Goal: Information Seeking & Learning: Learn about a topic

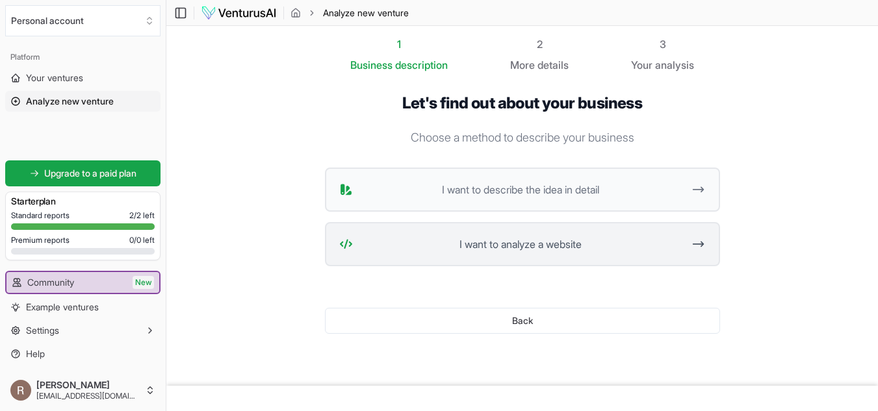
click at [500, 241] on span "I want to analyze a website" at bounding box center [520, 244] width 325 height 16
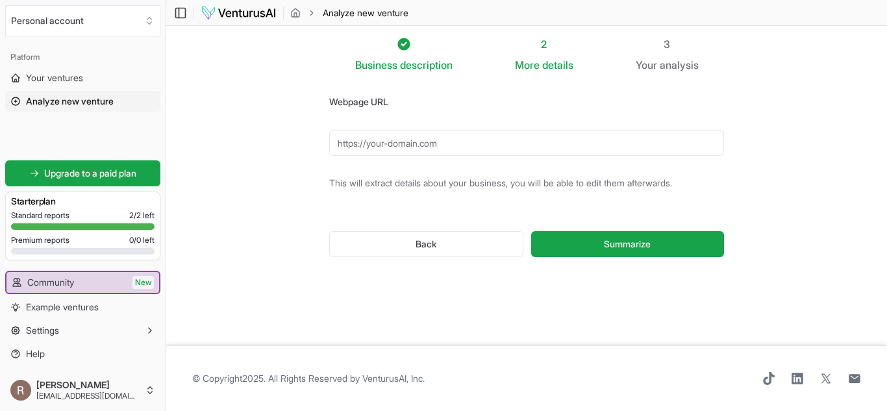
click at [536, 139] on input "Webpage URL" at bounding box center [526, 143] width 395 height 26
paste input "[URL][DOMAIN_NAME]"
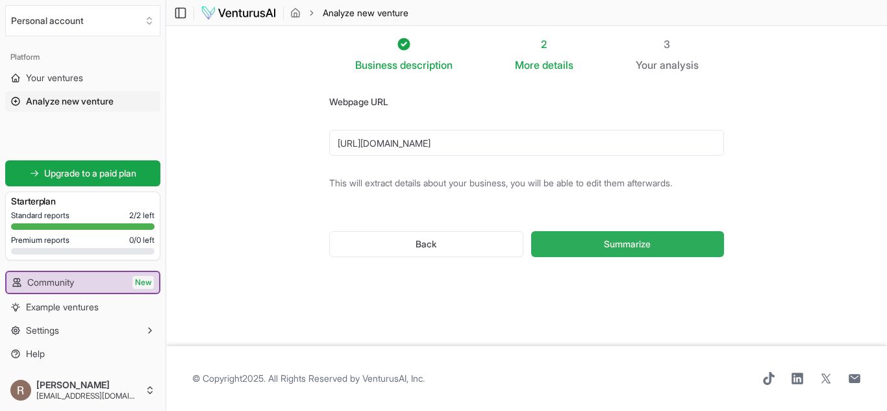
type input "[URL][DOMAIN_NAME]"
click at [593, 237] on button "Summarize" at bounding box center [627, 244] width 193 height 26
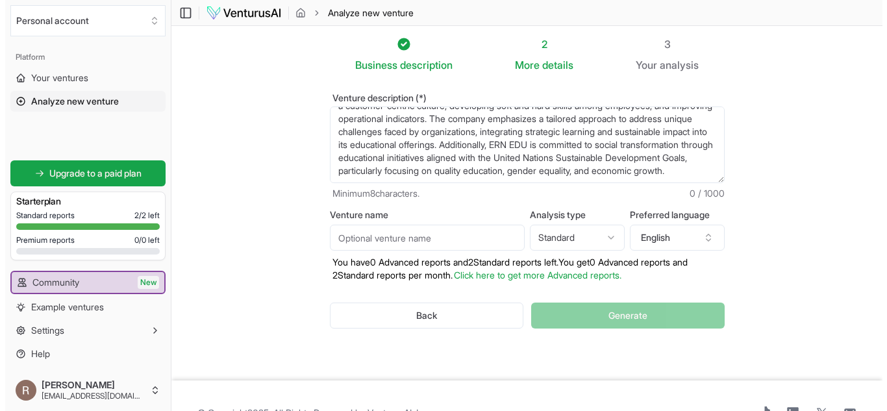
scroll to position [104, 0]
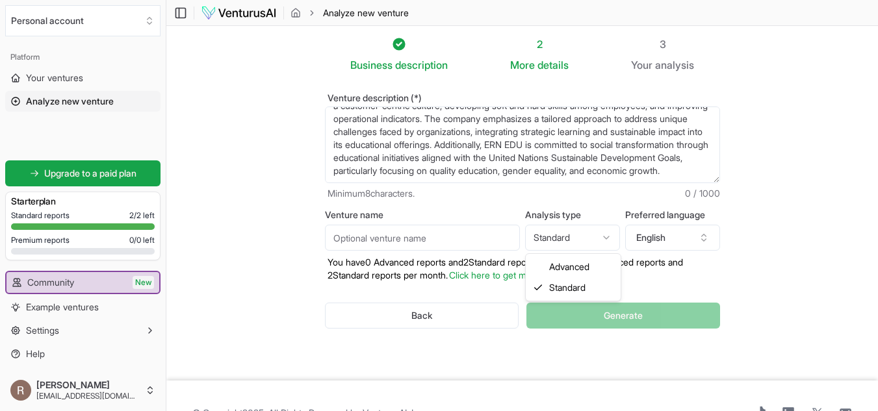
click at [561, 238] on html "We value your privacy We use cookies to enhance your browsing experience, serve…" at bounding box center [439, 205] width 878 height 411
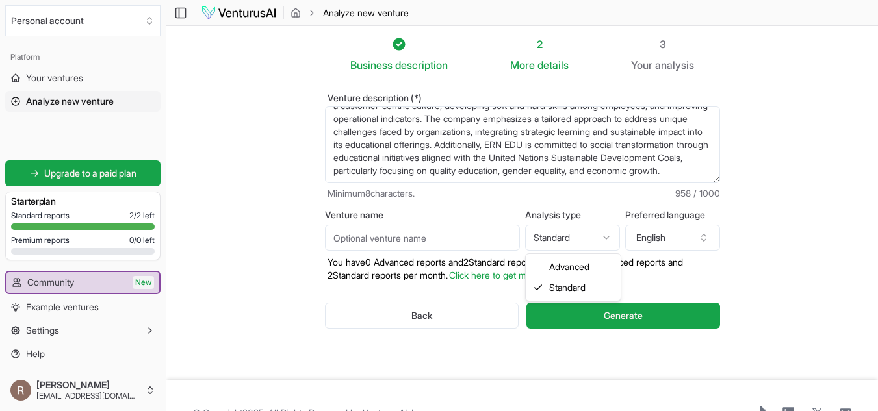
select select "advanced"
click at [681, 235] on button "English" at bounding box center [672, 238] width 95 height 26
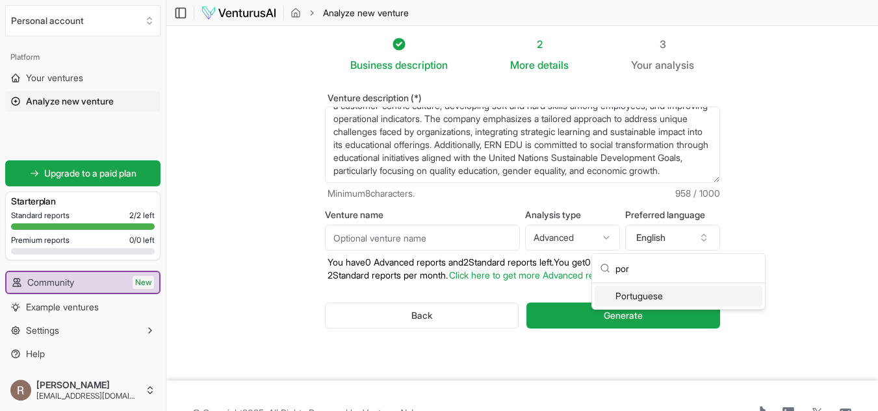
type input "por"
click at [641, 299] on div "Portuguese" at bounding box center [678, 296] width 168 height 21
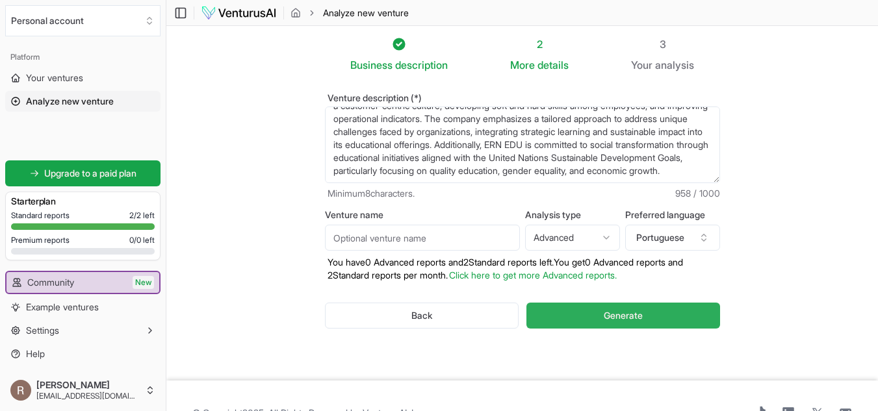
click at [610, 318] on span "Generate" at bounding box center [622, 315] width 39 height 13
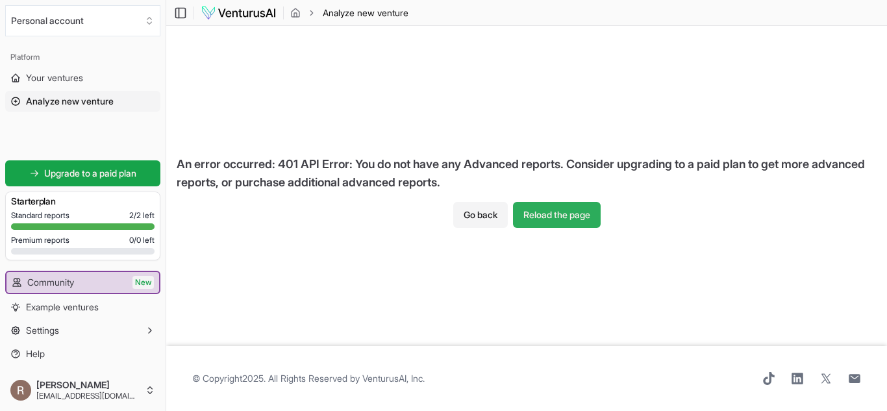
click at [555, 218] on button "Reload the page" at bounding box center [557, 215] width 88 height 26
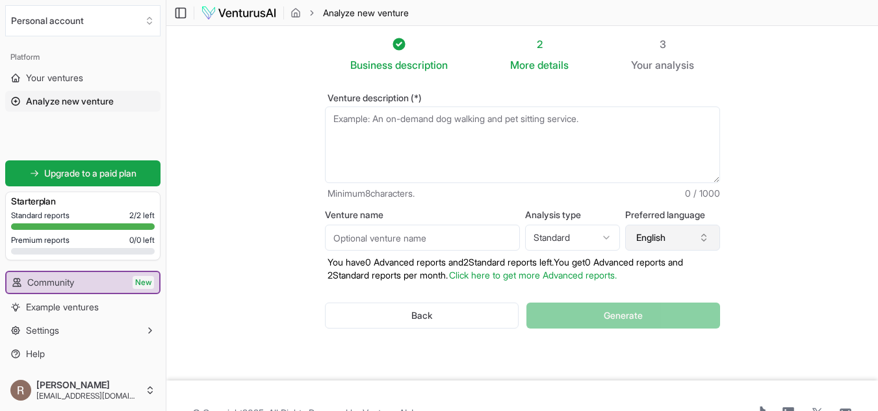
click at [657, 242] on button "English" at bounding box center [672, 238] width 95 height 26
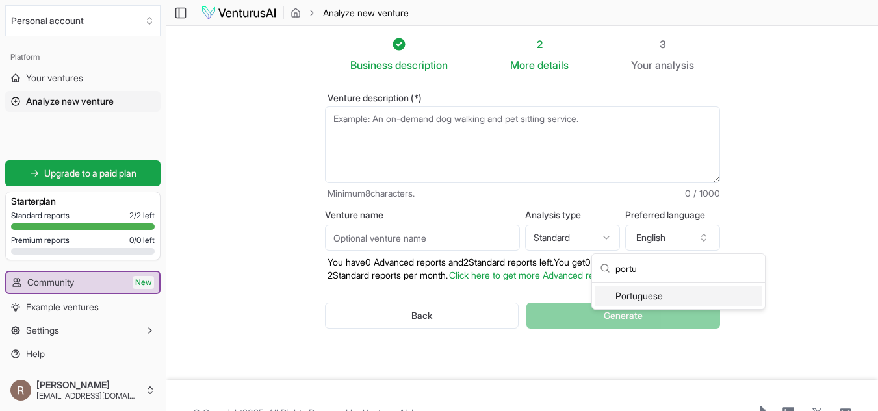
type input "portu"
click at [670, 296] on div "Portuguese" at bounding box center [678, 296] width 168 height 21
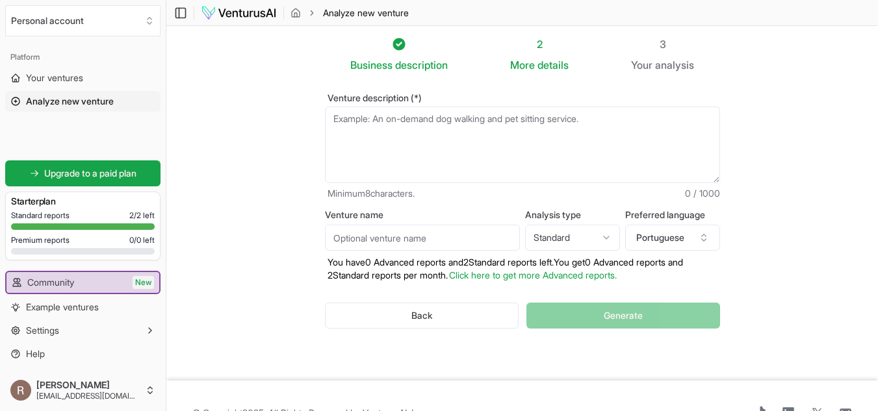
click at [630, 316] on div "Back Generate" at bounding box center [522, 316] width 395 height 68
click at [565, 157] on textarea "Venture description (*)" at bounding box center [522, 145] width 395 height 77
type textarea "e"
type textarea "b"
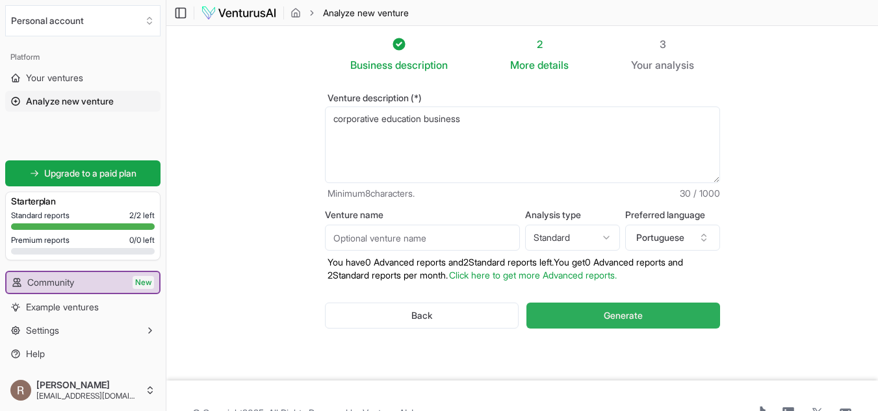
type textarea "corporative education business"
click at [674, 310] on button "Generate" at bounding box center [622, 316] width 193 height 26
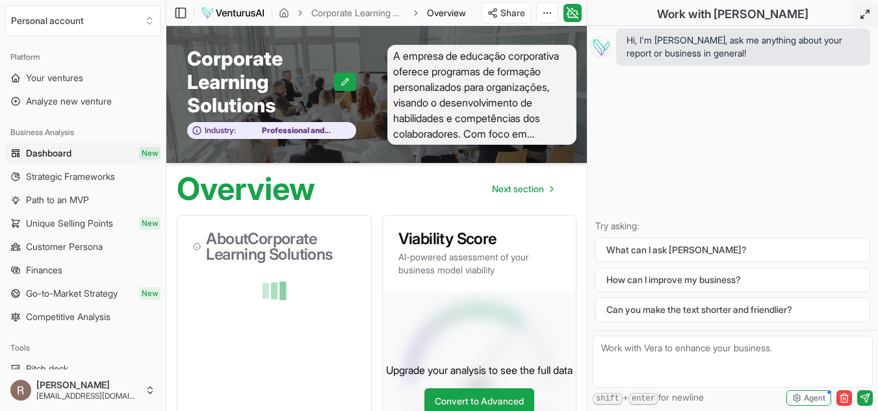
click at [871, 17] on button at bounding box center [865, 14] width 26 height 26
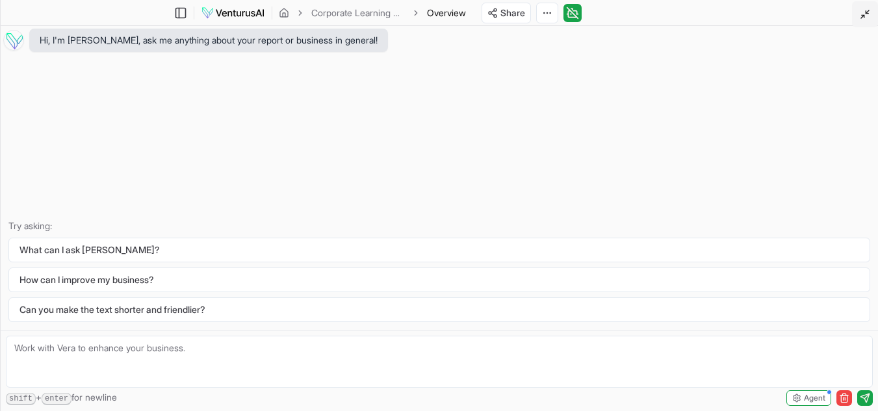
click at [871, 17] on button at bounding box center [865, 14] width 26 height 26
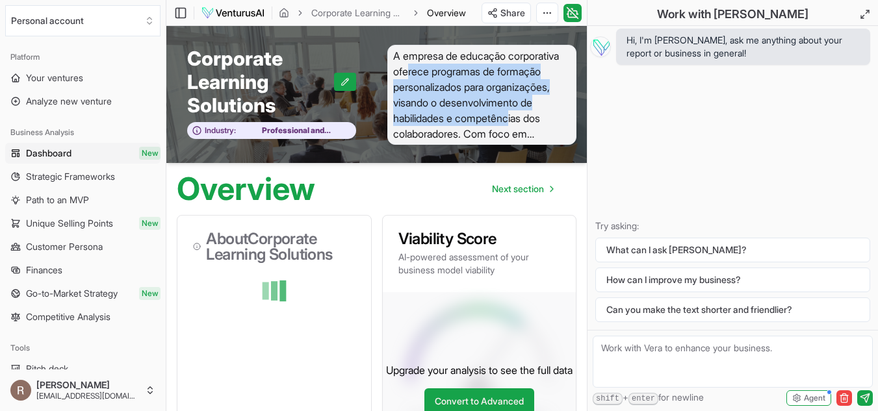
drag, startPoint x: 407, startPoint y: 76, endPoint x: 515, endPoint y: 112, distance: 114.2
click at [515, 112] on span "A empresa de educação corporativa oferece programas de formação personalizados …" at bounding box center [482, 95] width 190 height 100
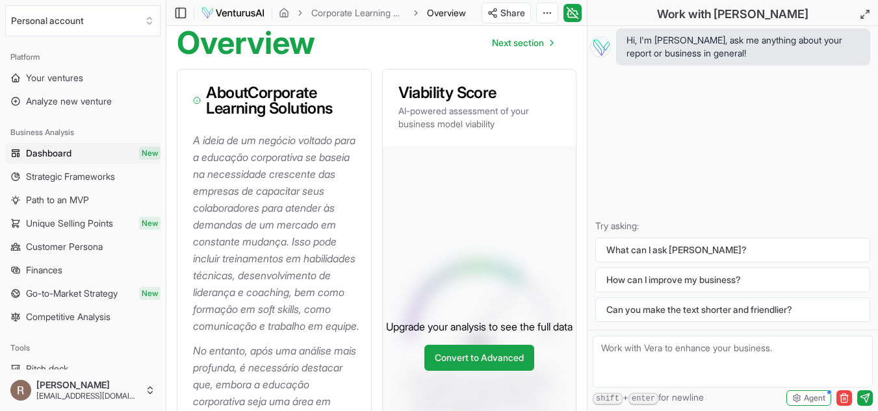
scroll to position [147, 0]
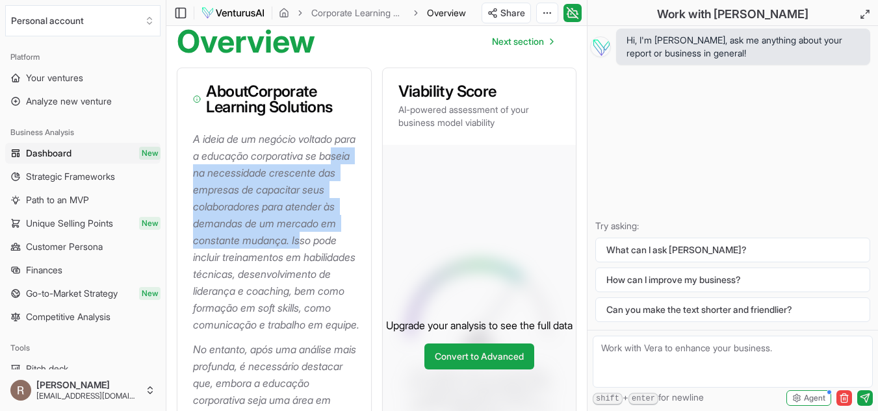
drag, startPoint x: 203, startPoint y: 172, endPoint x: 302, endPoint y: 242, distance: 121.3
click at [302, 242] on p "A ideia de um negócio voltado para a educação corporativa se baseia na necessid…" at bounding box center [277, 232] width 168 height 203
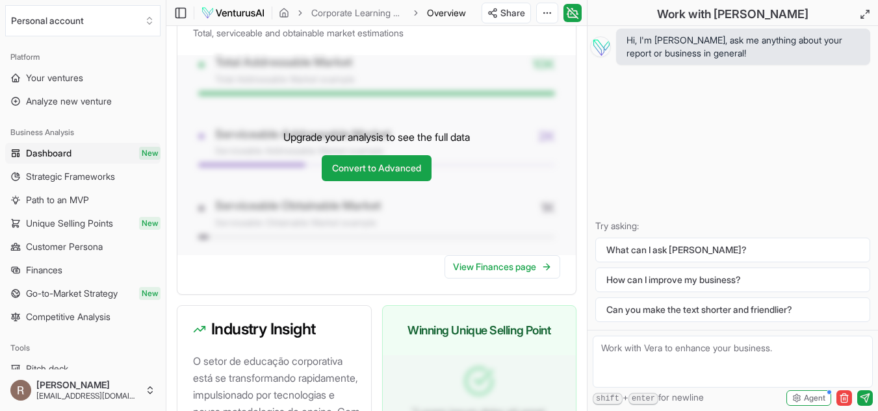
scroll to position [1246, 0]
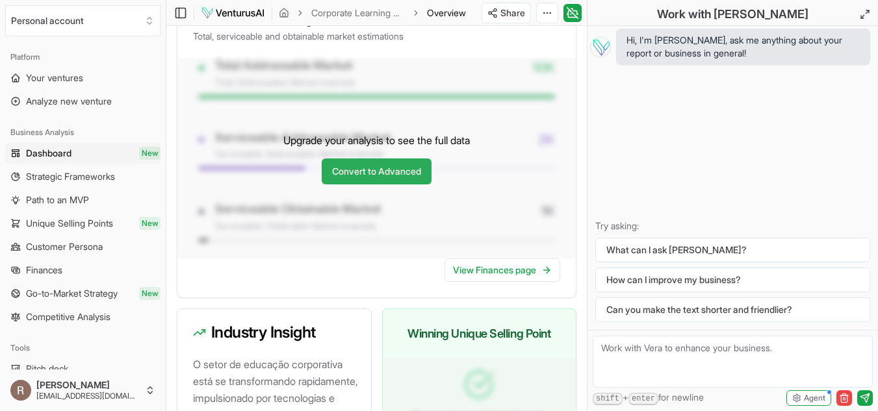
click at [338, 184] on link "Convert to Advanced" at bounding box center [377, 172] width 110 height 26
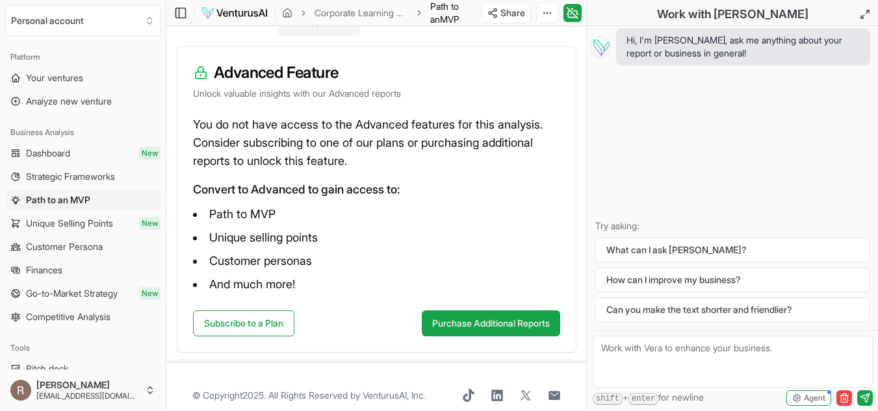
scroll to position [181, 0]
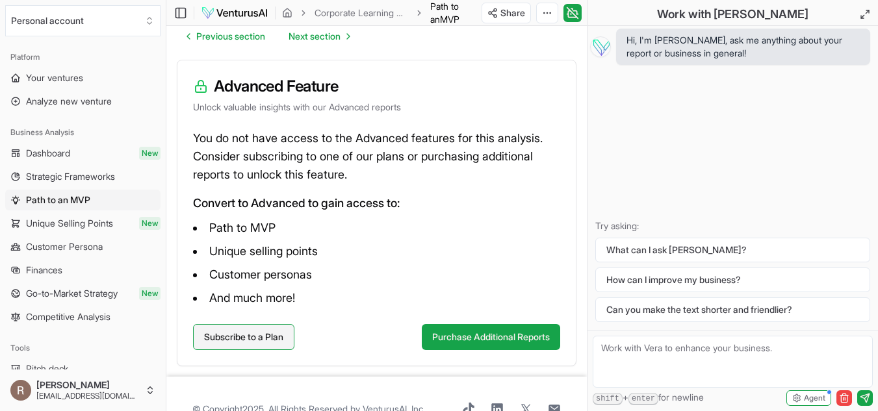
click at [275, 337] on link "Subscribe to a Plan" at bounding box center [243, 337] width 101 height 26
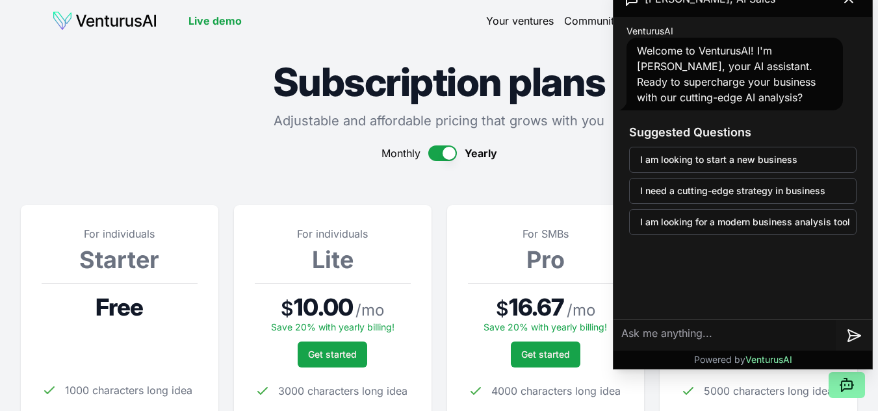
click at [423, 157] on div "Monthly Yearly" at bounding box center [439, 154] width 836 height 16
click at [441, 153] on button "button" at bounding box center [442, 154] width 29 height 16
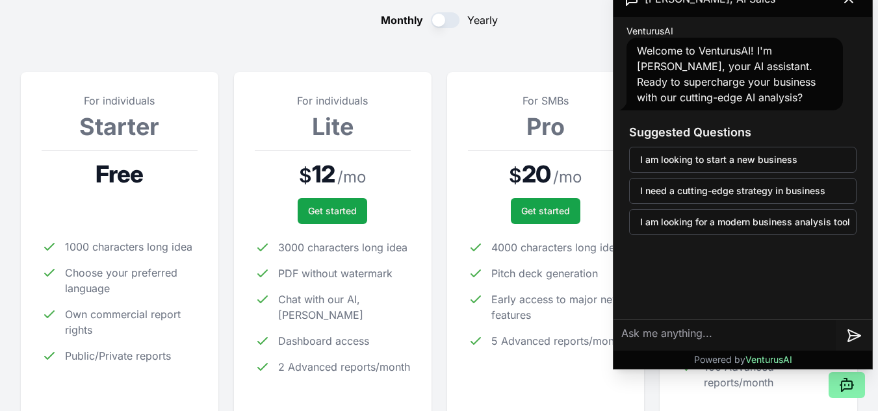
scroll to position [130, 0]
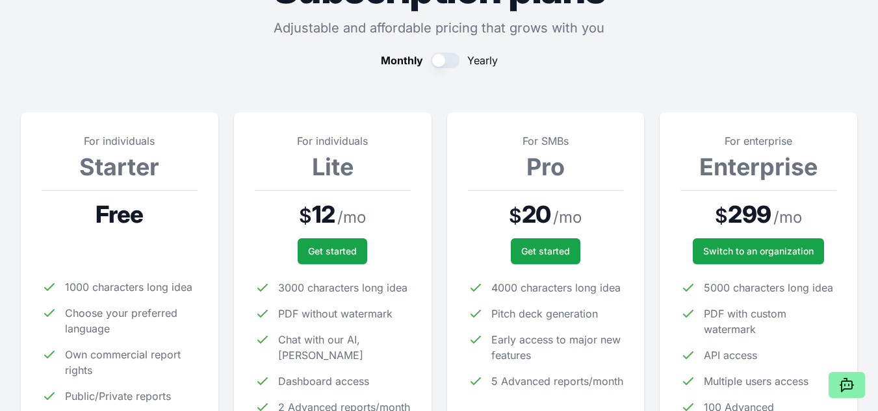
scroll to position [0, 0]
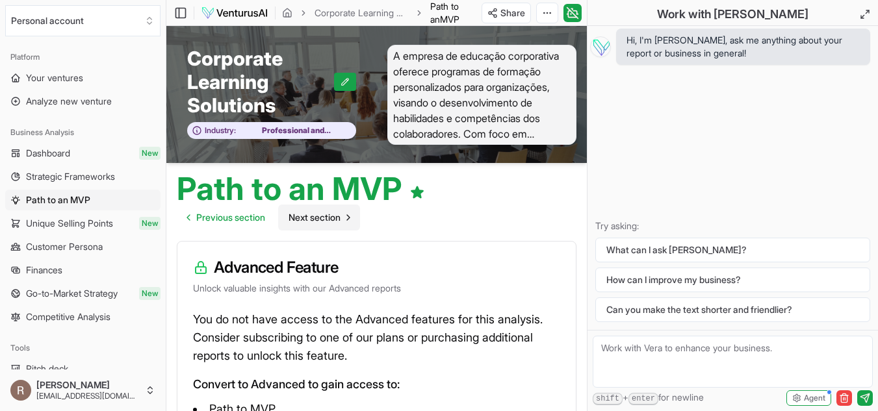
click at [340, 220] on span "Next section" at bounding box center [314, 217] width 52 height 13
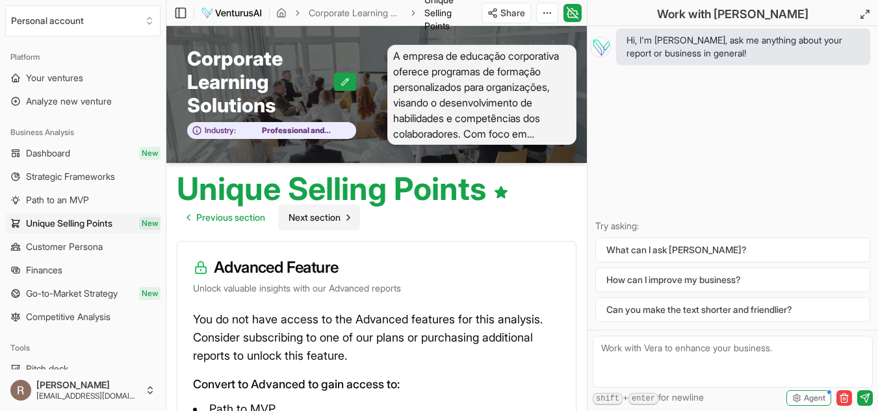
click at [340, 220] on span "Next section" at bounding box center [314, 217] width 52 height 13
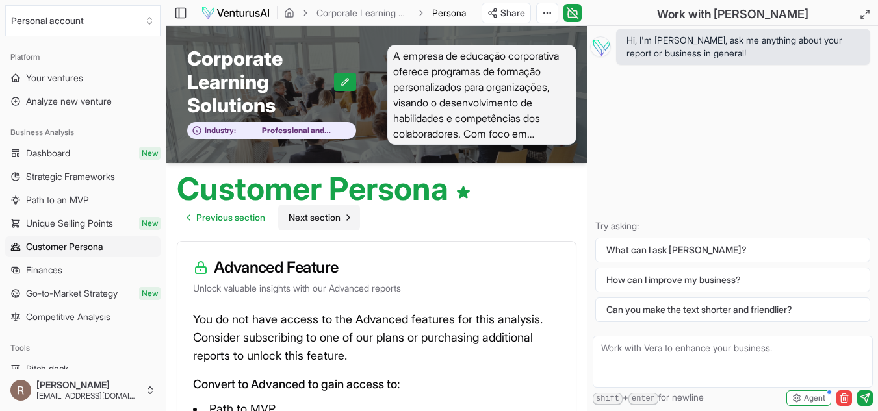
click at [340, 220] on span "Next section" at bounding box center [314, 217] width 52 height 13
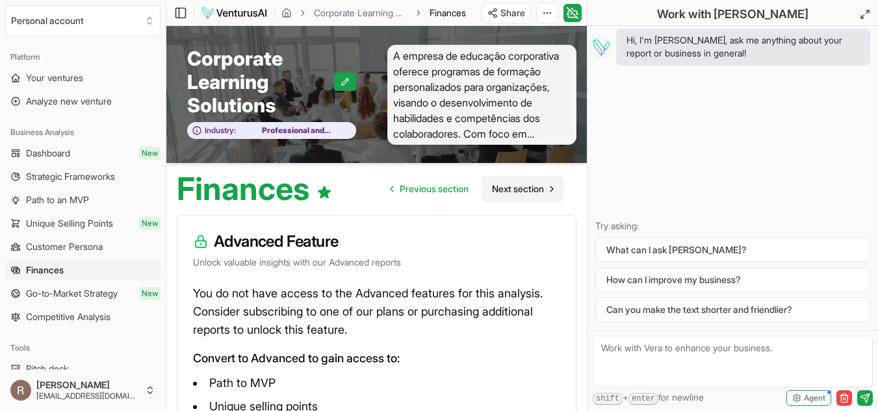
click at [522, 188] on span "Next section" at bounding box center [518, 189] width 52 height 13
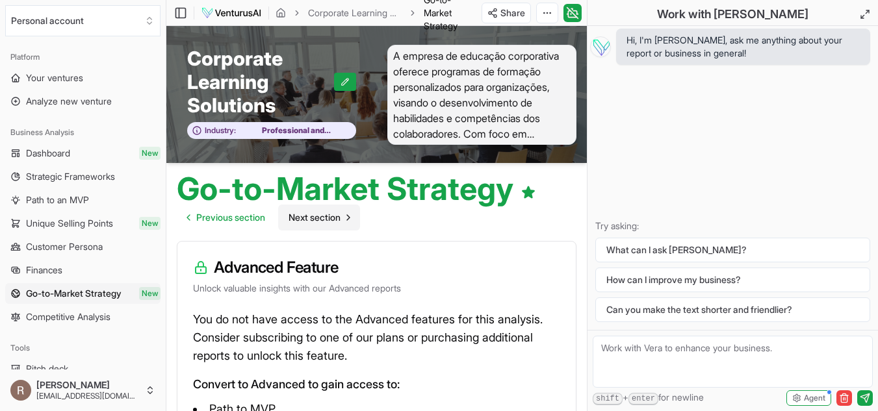
click at [322, 215] on span "Next section" at bounding box center [314, 217] width 52 height 13
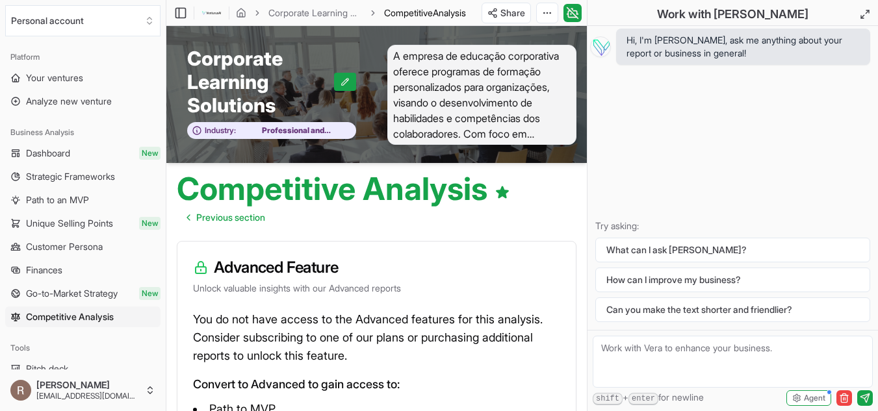
click at [434, 15] on span "Analysis" at bounding box center [449, 12] width 33 height 11
click at [361, 9] on link "Corporate Learning Solutions" at bounding box center [315, 12] width 94 height 13
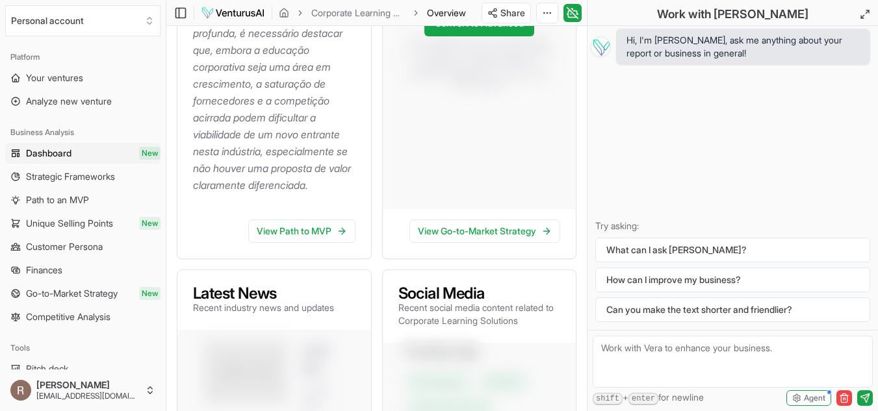
scroll to position [520, 0]
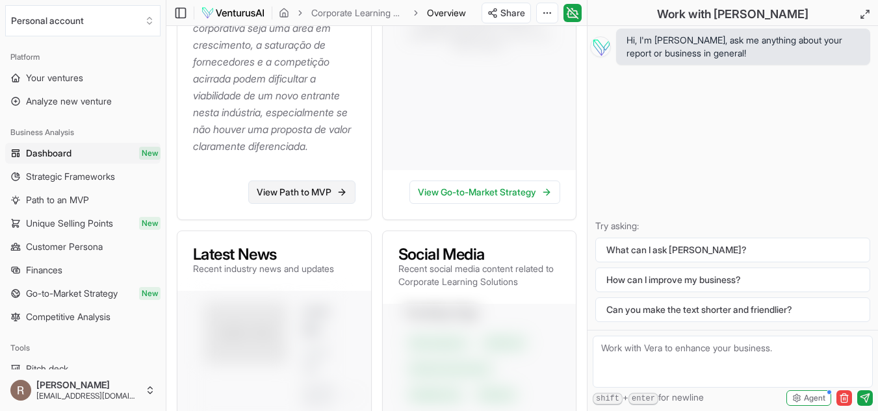
click at [298, 204] on link "View Path to MVP" at bounding box center [301, 192] width 107 height 23
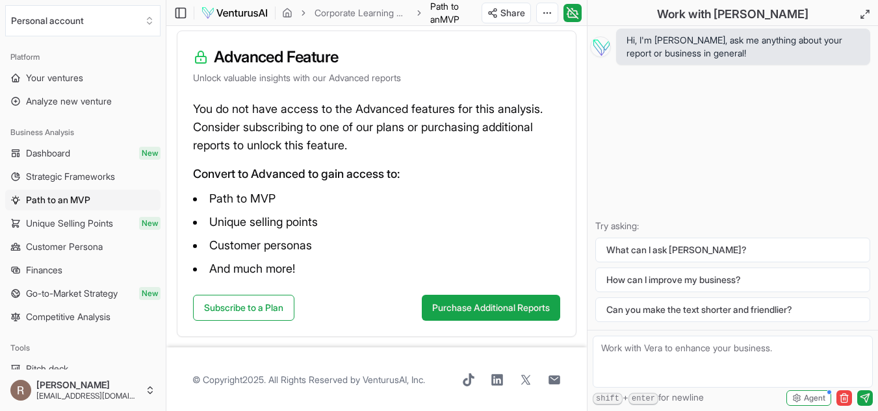
scroll to position [212, 0]
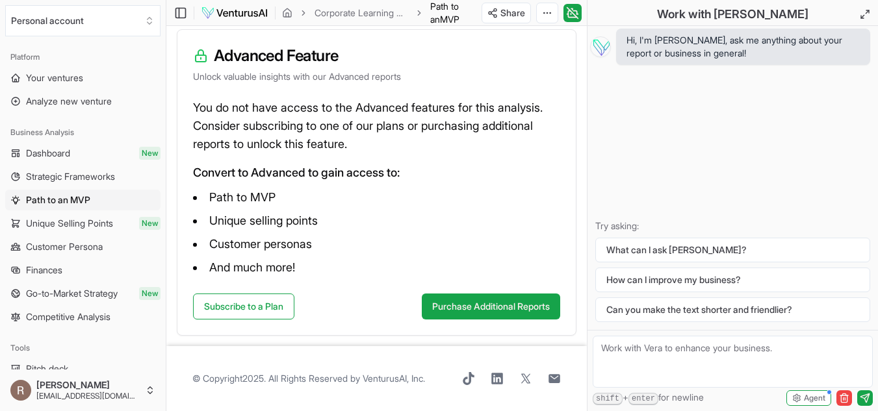
click at [90, 155] on link "Dashboard New" at bounding box center [82, 153] width 155 height 21
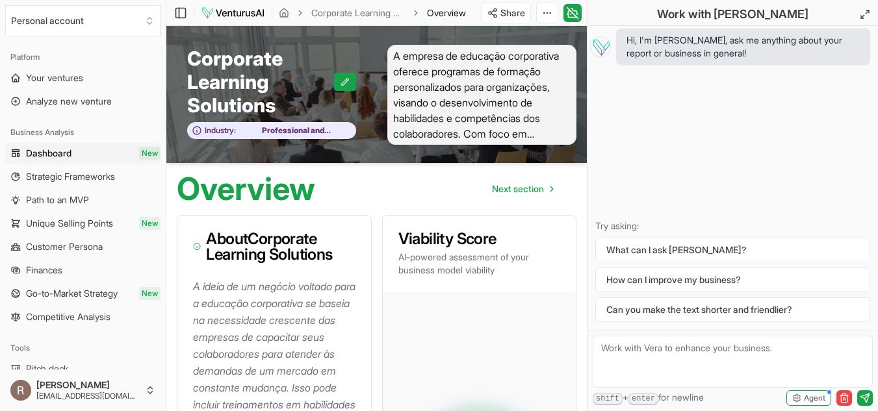
click at [520, 133] on span "A empresa de educação corporativa oferece programas de formação personalizados …" at bounding box center [482, 95] width 190 height 100
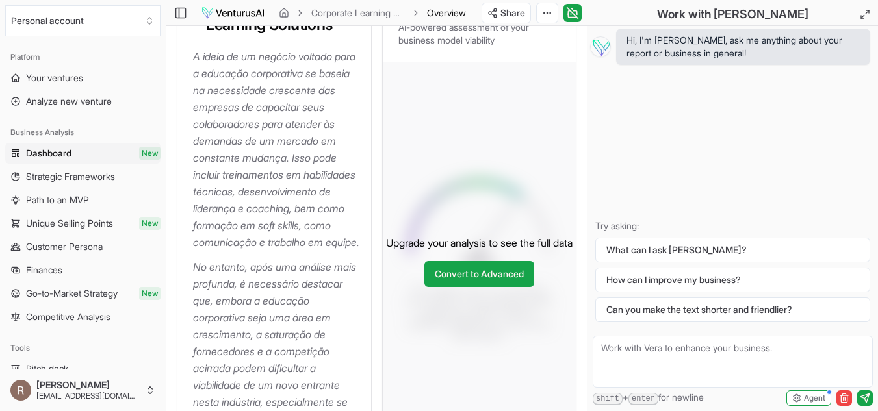
scroll to position [260, 0]
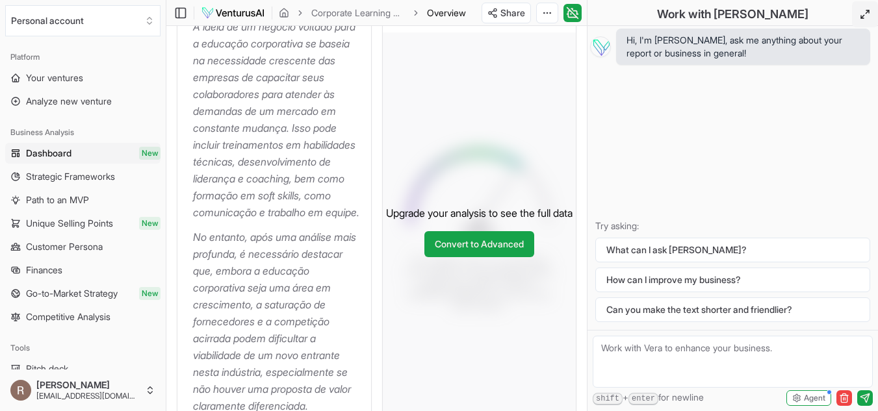
click at [863, 16] on line at bounding box center [862, 16] width 3 height 3
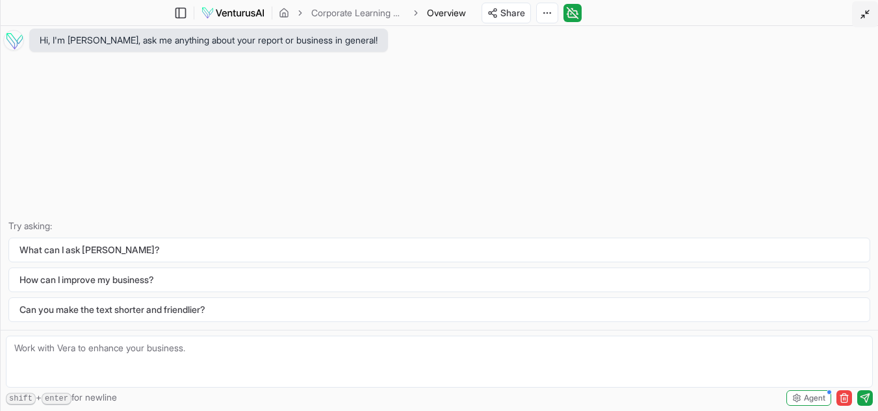
click at [863, 16] on line at bounding box center [862, 16] width 3 height 3
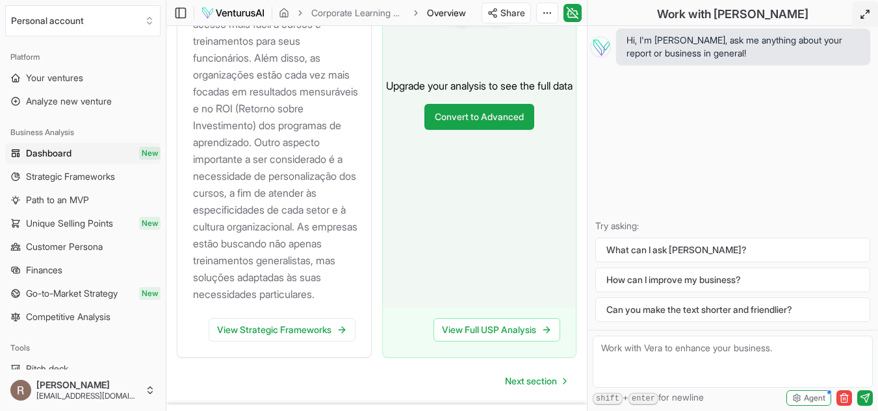
scroll to position [1559, 0]
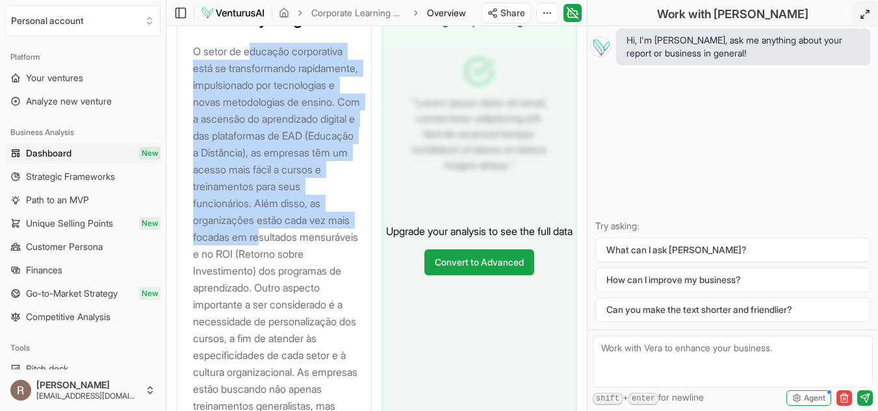
drag, startPoint x: 250, startPoint y: 89, endPoint x: 290, endPoint y: 290, distance: 204.7
click at [290, 290] on p "O setor de educação corporativa está se transformando rapidamente, impulsionado…" at bounding box center [277, 245] width 168 height 405
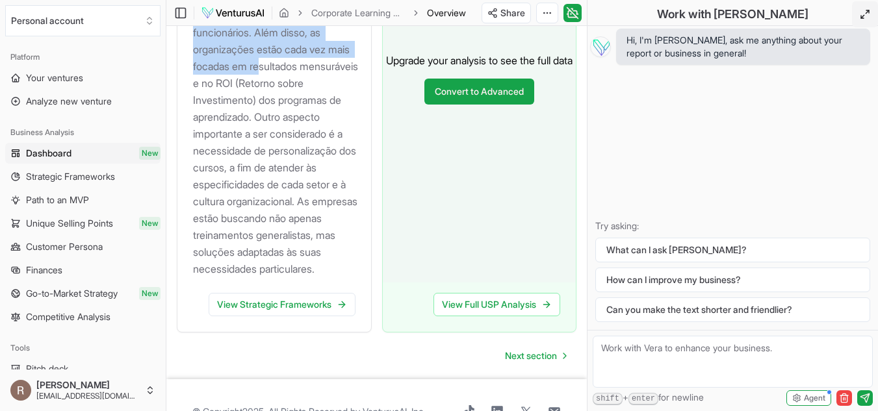
scroll to position [1831, 0]
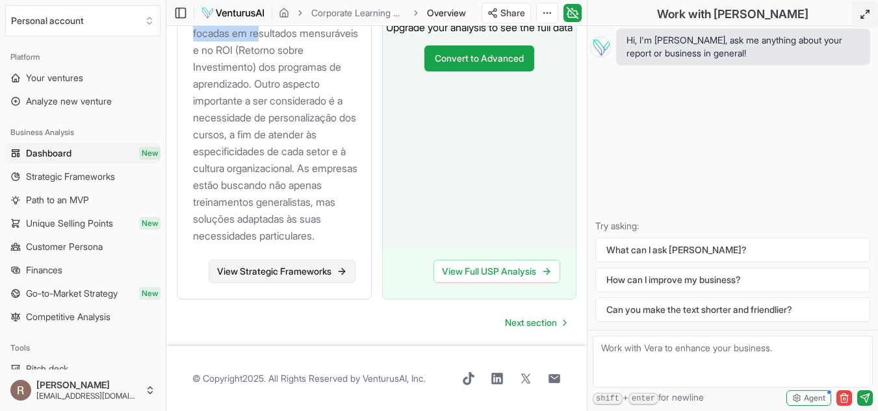
click at [240, 277] on link "View Strategic Frameworks" at bounding box center [282, 271] width 147 height 23
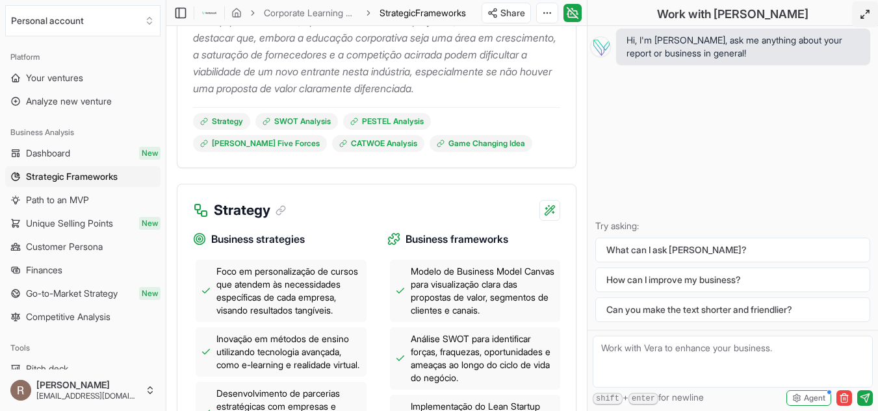
scroll to position [455, 0]
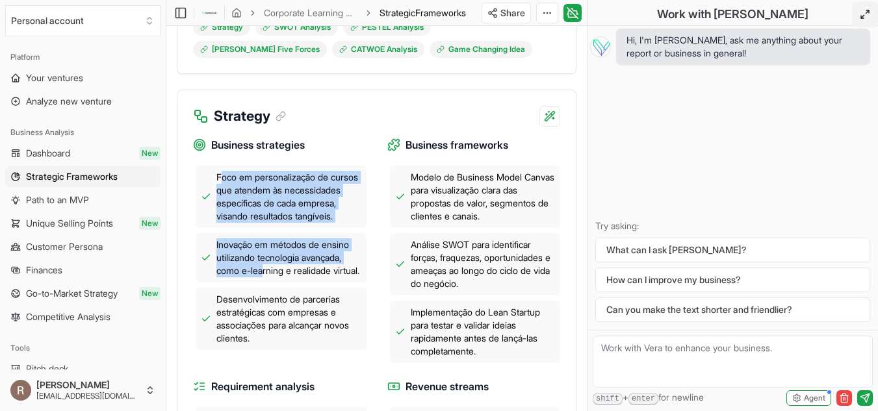
drag, startPoint x: 220, startPoint y: 194, endPoint x: 264, endPoint y: 300, distance: 115.0
click at [264, 300] on div "Foco em personalização de cursos que atendem às necessidades específicas de cad…" at bounding box center [279, 258] width 173 height 184
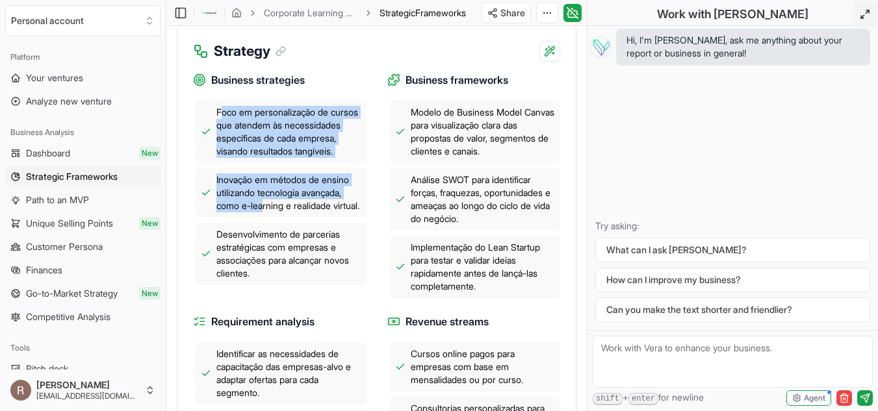
scroll to position [585, 0]
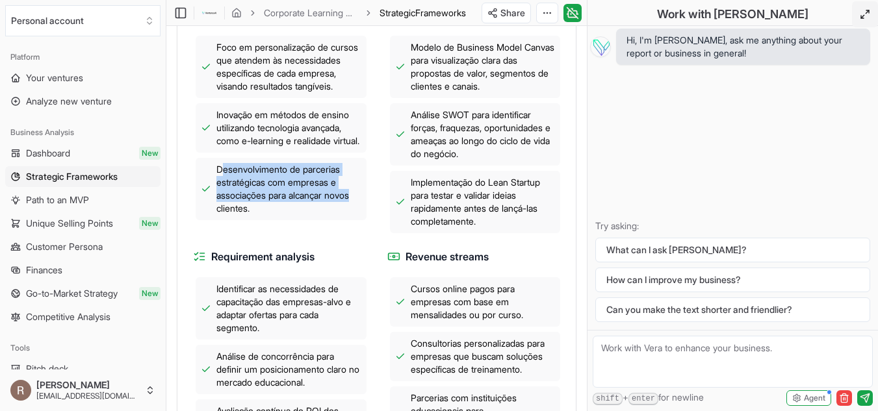
drag, startPoint x: 223, startPoint y: 216, endPoint x: 361, endPoint y: 234, distance: 138.8
click at [361, 215] on span "Desenvolvimento de parcerias estratégicas com empresas e associações para alcan…" at bounding box center [288, 189] width 145 height 52
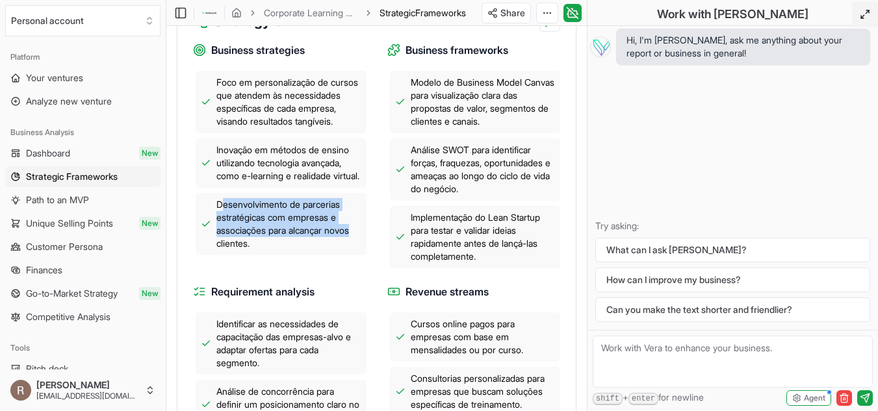
scroll to position [520, 0]
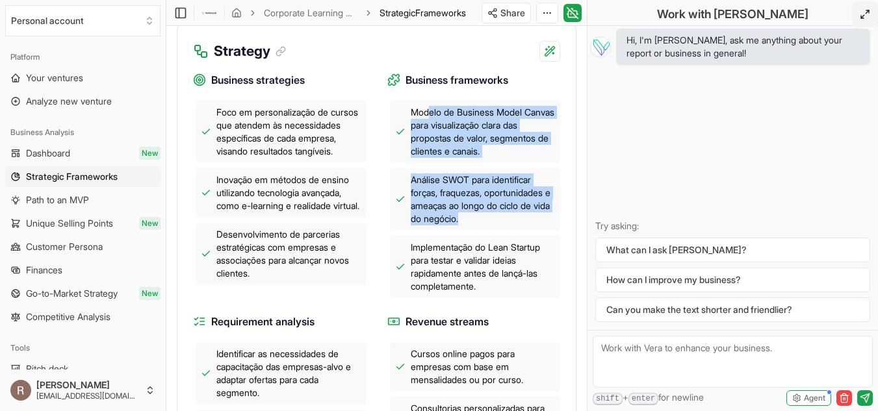
drag, startPoint x: 432, startPoint y: 127, endPoint x: 494, endPoint y: 244, distance: 132.5
click at [494, 244] on div "Modelo de Business Model Canvas para visualização clara das propostas de valor,…" at bounding box center [473, 199] width 173 height 197
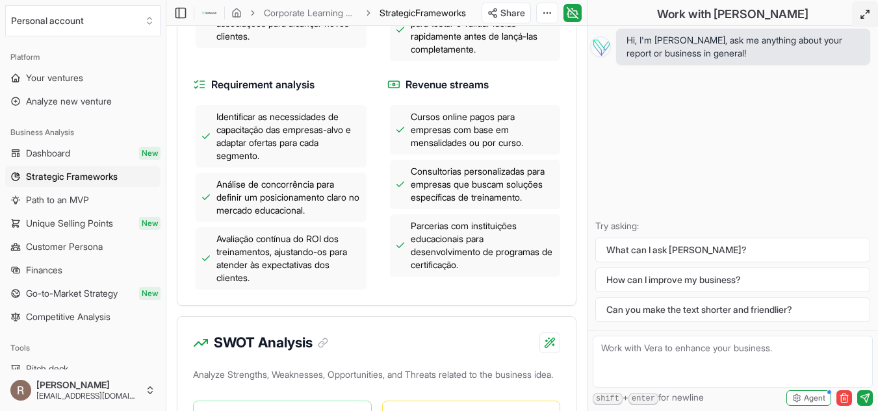
scroll to position [780, 0]
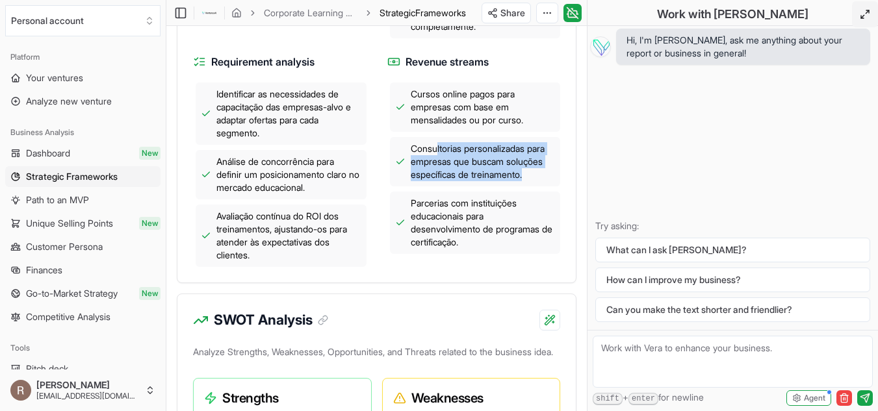
drag, startPoint x: 437, startPoint y: 183, endPoint x: 539, endPoint y: 218, distance: 108.3
click at [539, 218] on div "Cursos online pagos para empresas com base em mensalidades ou por curso. Consul…" at bounding box center [473, 169] width 173 height 172
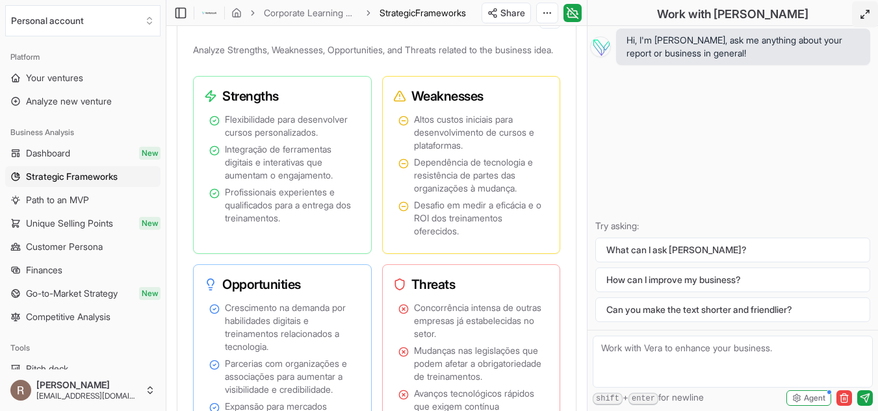
scroll to position [1104, 0]
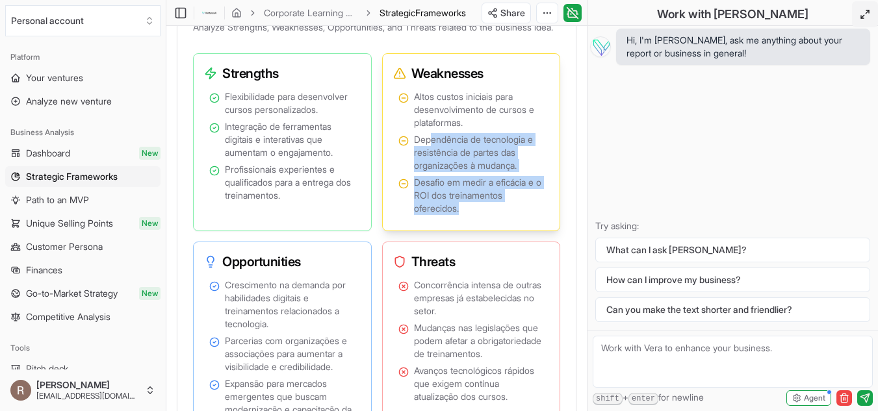
drag, startPoint x: 430, startPoint y: 181, endPoint x: 472, endPoint y: 249, distance: 79.7
click at [472, 215] on ul "Altos custos iniciais para desenvolvimento de cursos e plataformas. Dependência…" at bounding box center [471, 152] width 146 height 125
click at [477, 225] on div "Altos custos iniciais para desenvolvimento de cursos e plataformas. Dependência…" at bounding box center [471, 157] width 167 height 138
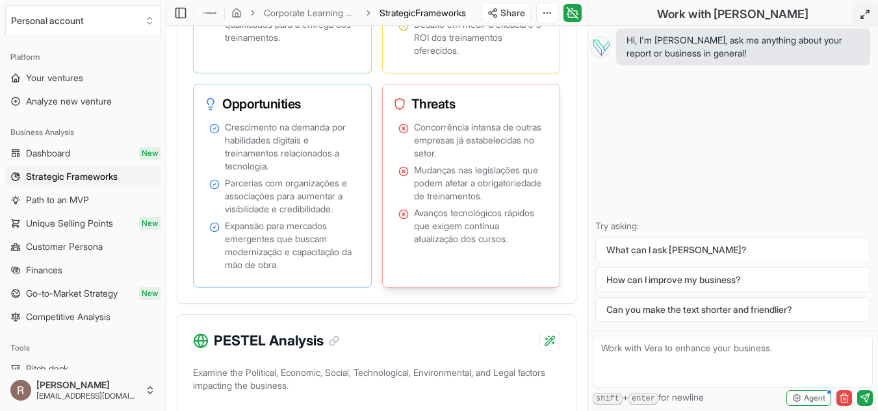
scroll to position [1299, 0]
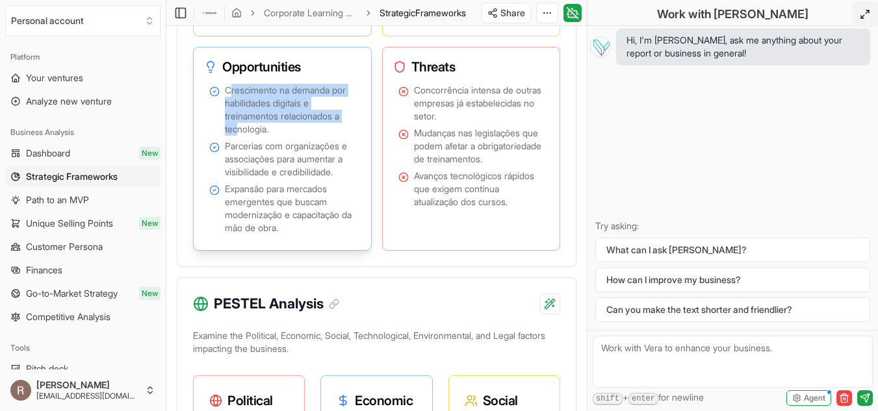
drag, startPoint x: 232, startPoint y: 131, endPoint x: 239, endPoint y: 173, distance: 42.8
click at [239, 136] on span "Crescimento na demanda por habilidades digitais e treinamentos relacionados a t…" at bounding box center [290, 110] width 131 height 52
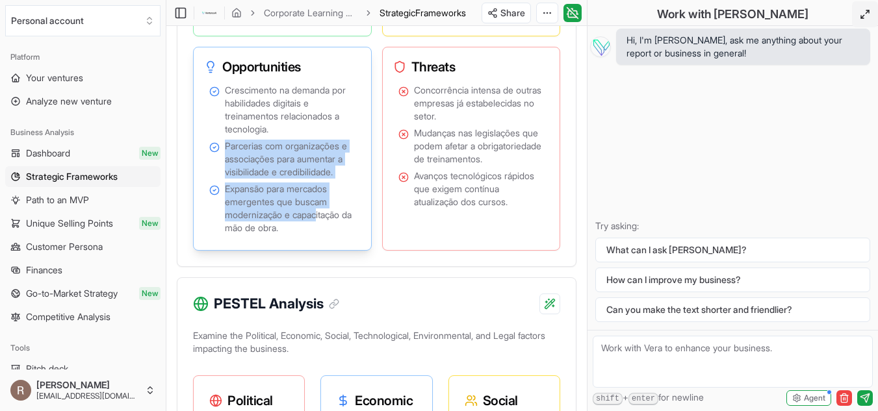
drag, startPoint x: 227, startPoint y: 192, endPoint x: 321, endPoint y: 252, distance: 111.0
click at [321, 235] on ul "Crescimento na demanda por habilidades digitais e treinamentos relacionados a t…" at bounding box center [282, 159] width 146 height 151
click at [275, 179] on span "Parcerias com organizações e associações para aumentar a visibilidade e credibi…" at bounding box center [290, 159] width 131 height 39
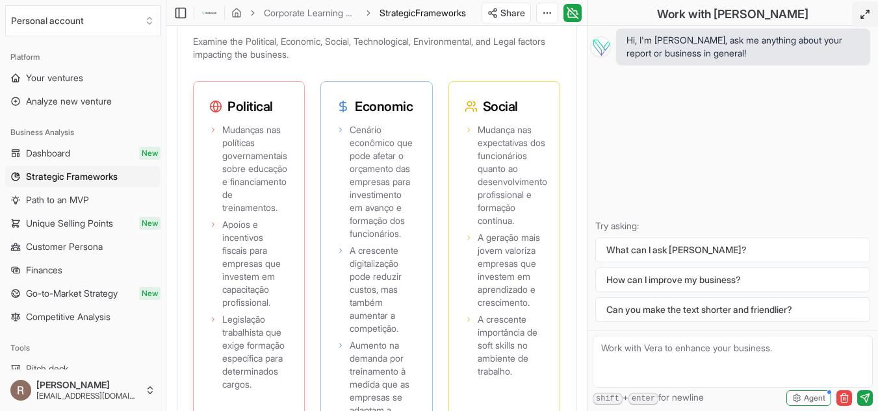
scroll to position [1624, 0]
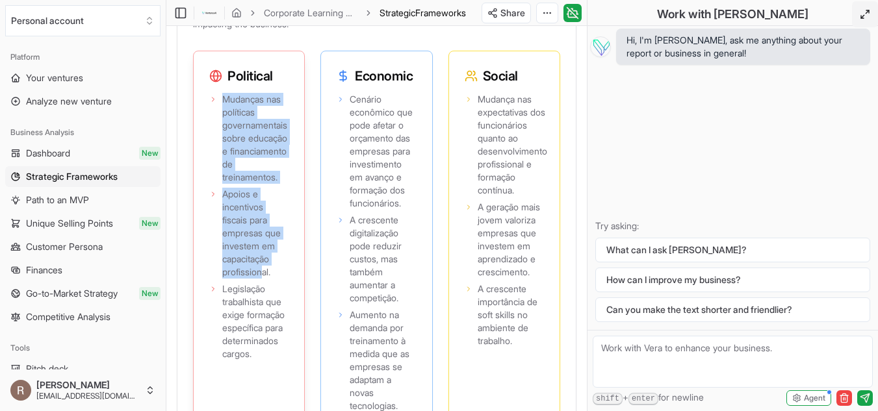
drag, startPoint x: 224, startPoint y: 140, endPoint x: 264, endPoint y: 322, distance: 185.7
click at [264, 322] on ul "Mudanças nas políticas governamentais sobre educação e financiamento de treinam…" at bounding box center [248, 227] width 79 height 268
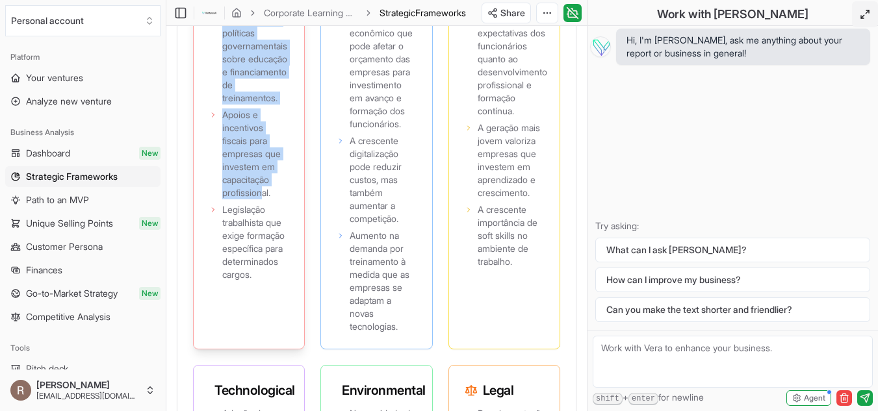
scroll to position [1754, 0]
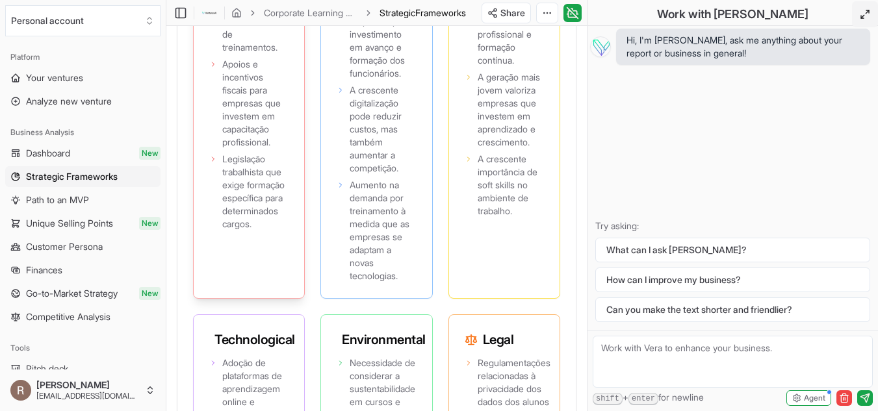
click at [241, 231] on span "Legislação trabalhista que exige formação específica para determinados cargos." at bounding box center [255, 192] width 66 height 78
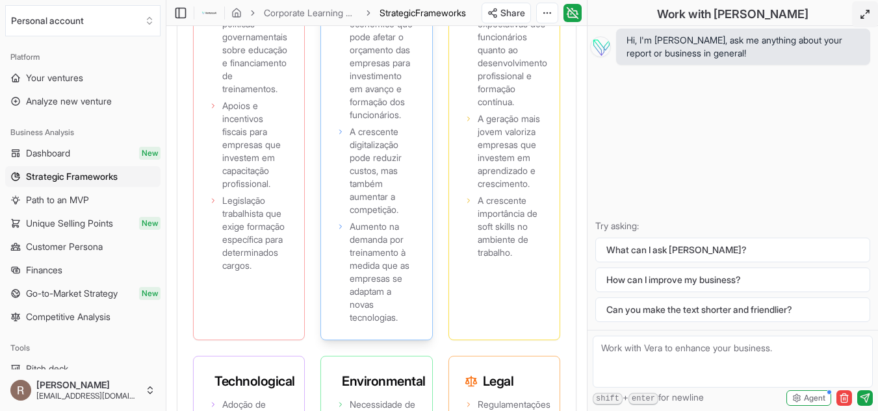
scroll to position [1689, 0]
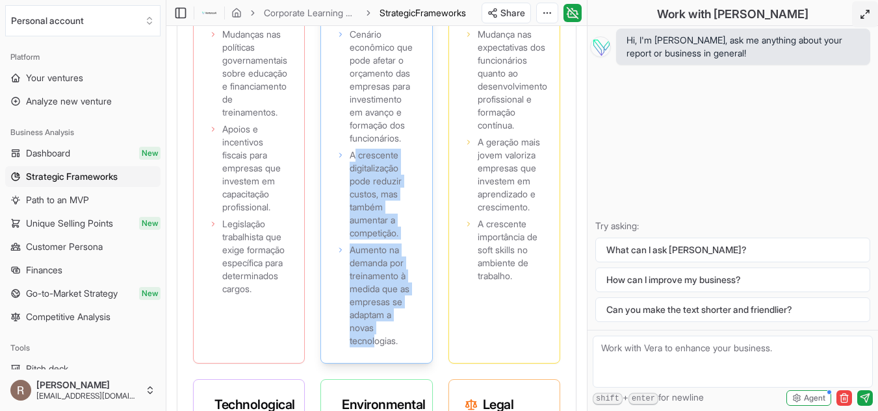
drag, startPoint x: 353, startPoint y: 197, endPoint x: 377, endPoint y: 384, distance: 188.5
click at [377, 348] on ul "Cenário econômico que pode afetar o orçamento das empresas para investimento em…" at bounding box center [376, 188] width 79 height 320
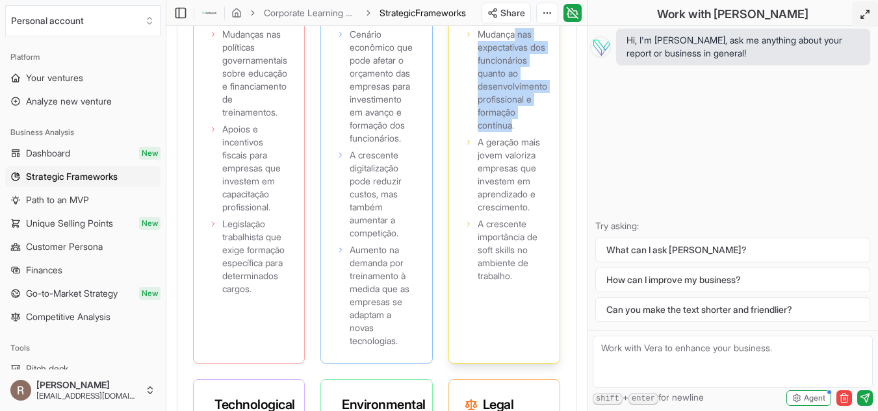
drag, startPoint x: 516, startPoint y: 81, endPoint x: 514, endPoint y: 168, distance: 87.1
click at [514, 132] on span "Mudança nas expectativas dos funcionários quanto ao desenvolvimento profissiona…" at bounding box center [512, 80] width 70 height 104
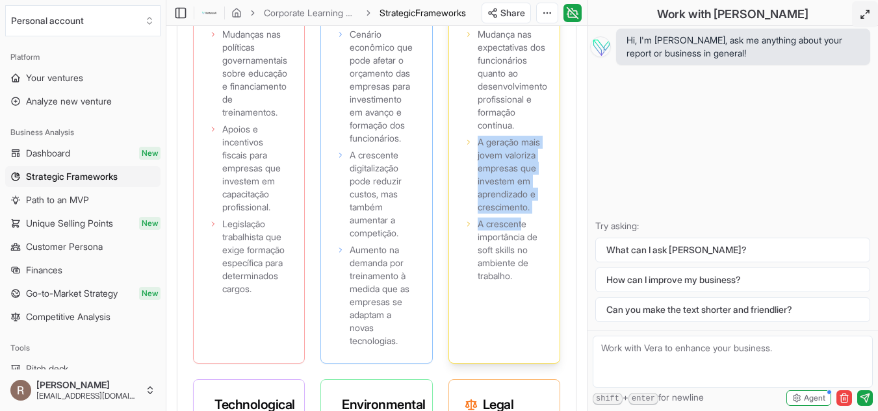
drag, startPoint x: 479, startPoint y: 185, endPoint x: 527, endPoint y: 272, distance: 99.4
click at [527, 272] on ul "Mudança nas expectativas dos funcionários quanto ao desenvolvimento profissiona…" at bounding box center [503, 155] width 79 height 255
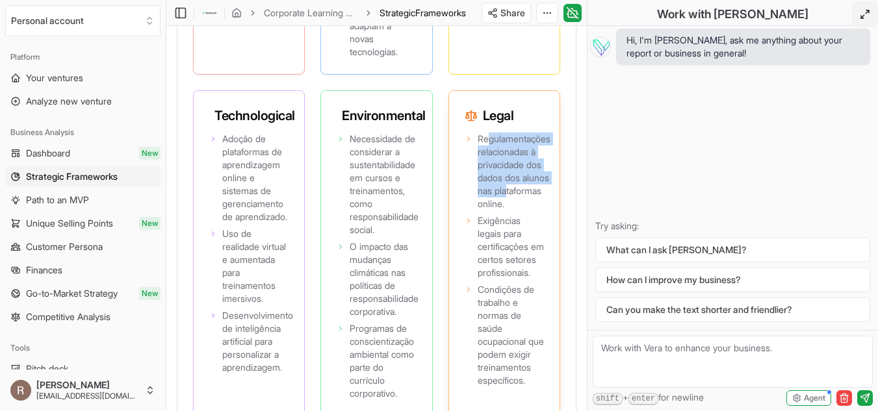
scroll to position [1949, 0]
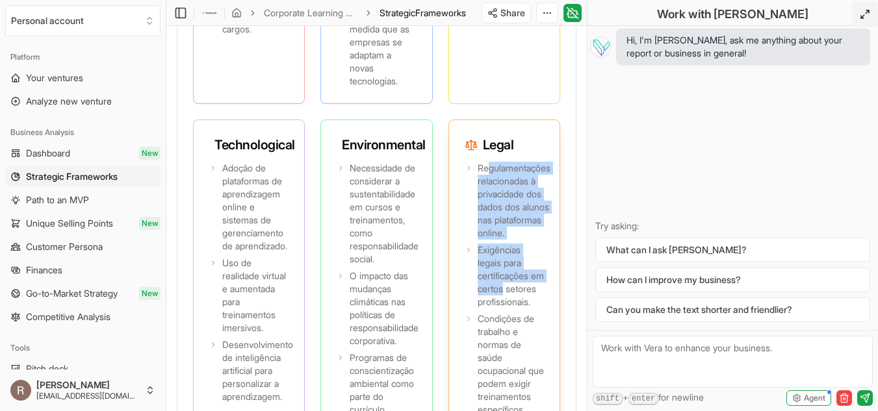
drag, startPoint x: 490, startPoint y: 150, endPoint x: 519, endPoint y: 327, distance: 179.0
click at [519, 327] on ul "Regulamentações relacionadas à privacidade dos dados dos alunos nas plataformas…" at bounding box center [503, 289] width 79 height 255
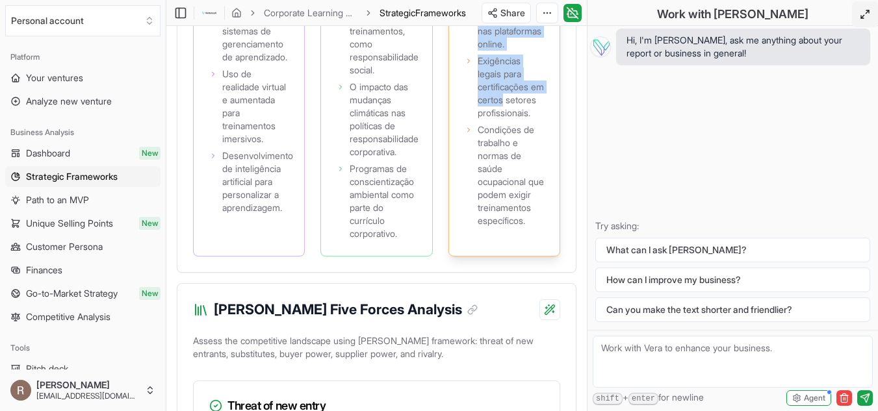
scroll to position [2144, 0]
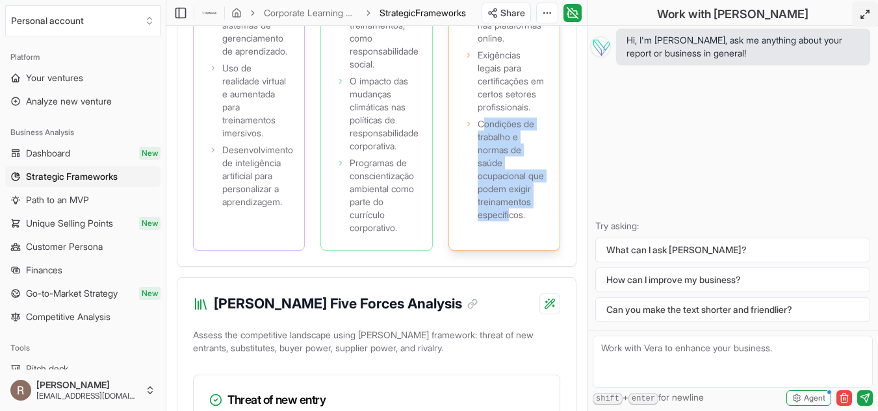
drag, startPoint x: 485, startPoint y: 176, endPoint x: 513, endPoint y: 288, distance: 115.8
click at [513, 222] on span "Condições de trabalho e normas de saúde ocupacional que podem exigir treinament…" at bounding box center [510, 170] width 66 height 104
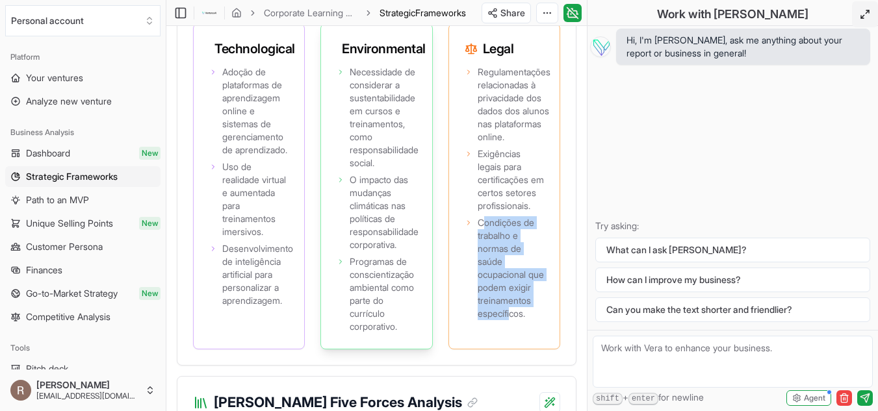
scroll to position [2014, 0]
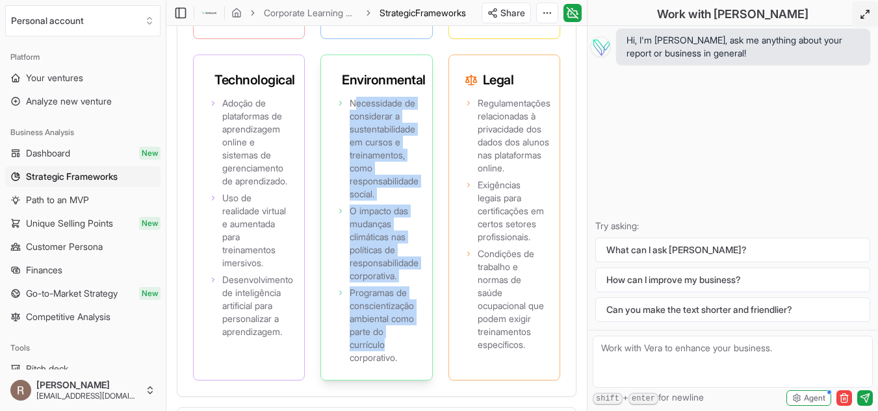
drag, startPoint x: 358, startPoint y: 145, endPoint x: 418, endPoint y: 382, distance: 244.5
click at [416, 364] on ul "Necessidade de considerar a sustentabilidade em cursos e treinamentos, como res…" at bounding box center [376, 231] width 79 height 268
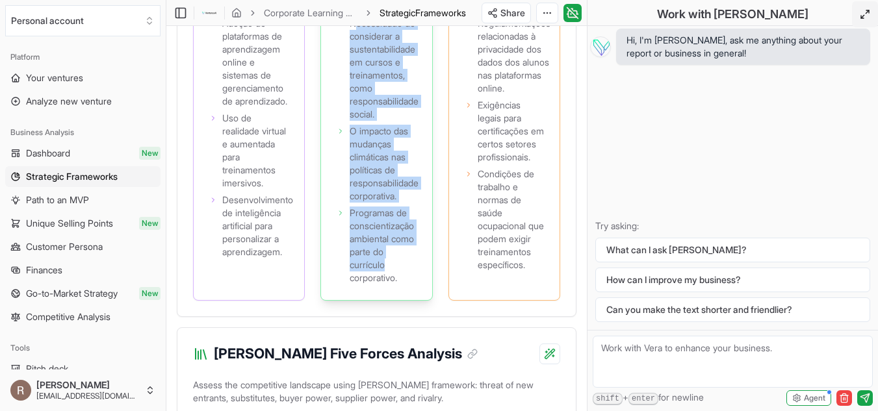
scroll to position [2079, 0]
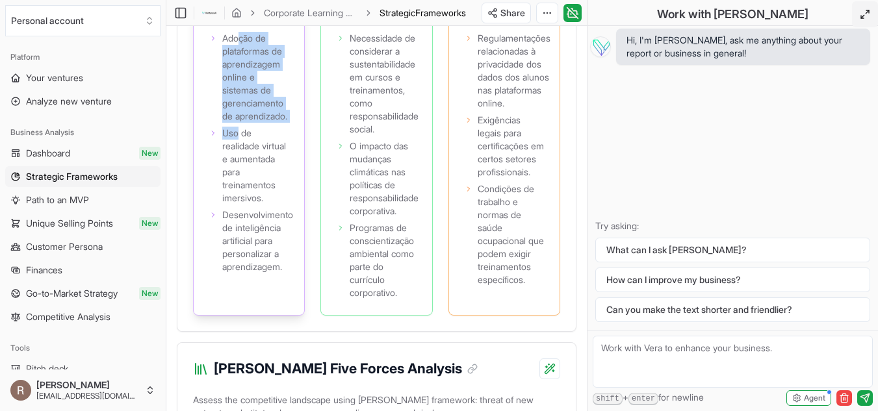
drag, startPoint x: 242, startPoint y: 79, endPoint x: 240, endPoint y: 195, distance: 116.3
click at [240, 195] on ul "Adoção de plataformas de aprendizagem online e sistemas de gerenciamento de apr…" at bounding box center [248, 153] width 79 height 242
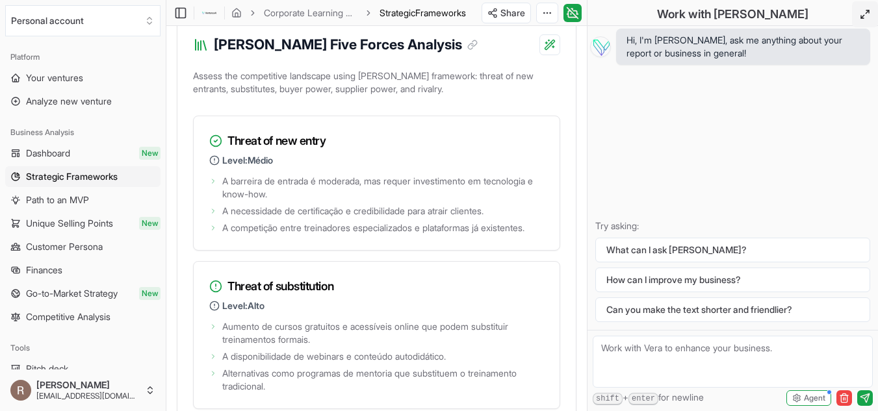
scroll to position [2404, 0]
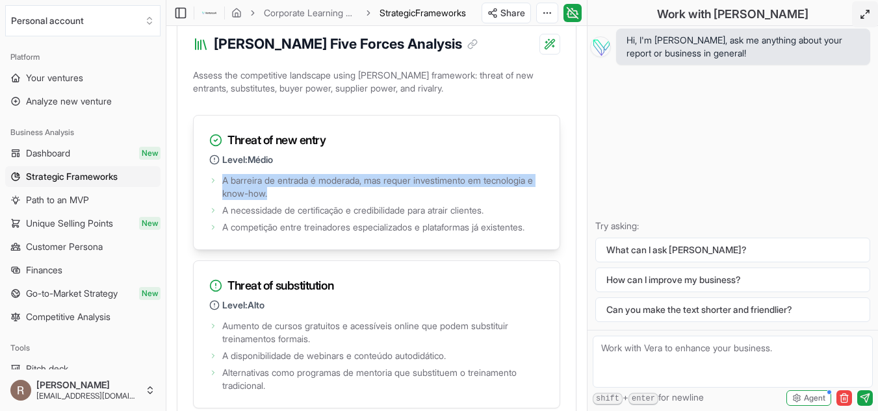
drag, startPoint x: 222, startPoint y: 233, endPoint x: 465, endPoint y: 250, distance: 243.5
click at [465, 200] on span "A barreira de entrada é moderada, mas requer investimento em tecnologia e know-…" at bounding box center [383, 187] width 322 height 26
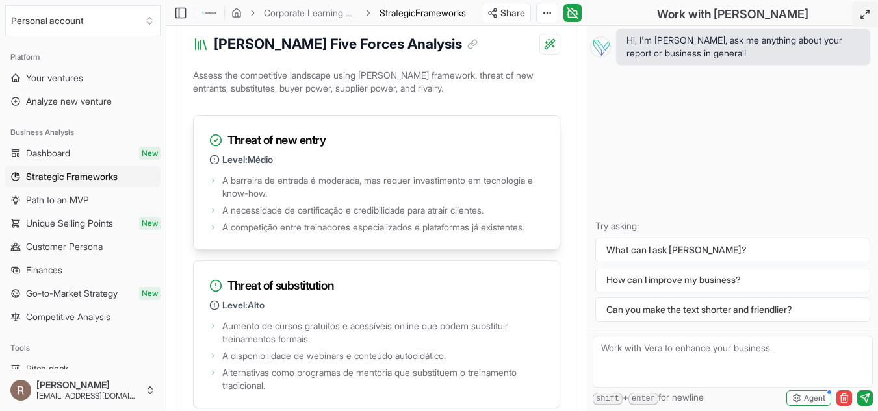
click at [263, 217] on span "A necessidade de certificação e credibilidade para atrair clientes." at bounding box center [352, 210] width 261 height 13
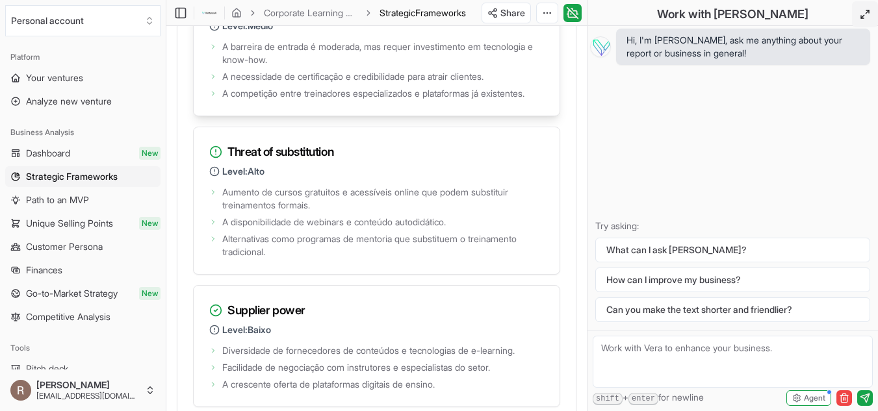
scroll to position [2598, 0]
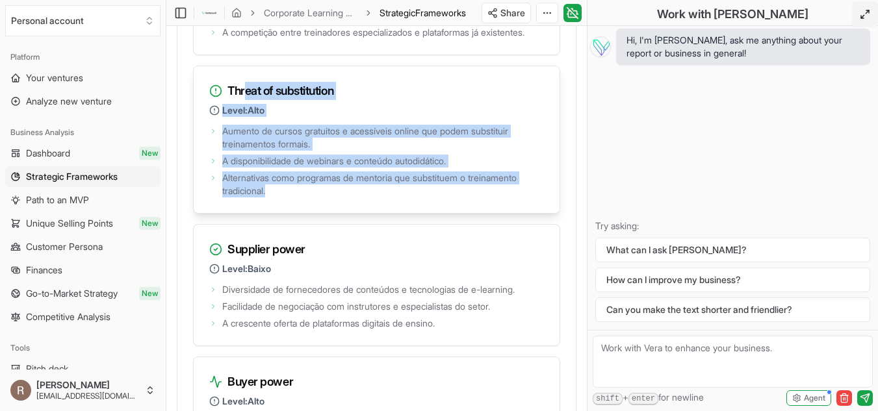
drag, startPoint x: 244, startPoint y: 160, endPoint x: 291, endPoint y: 262, distance: 112.5
click at [291, 214] on div "Threat of substitution Level: Alto Aumento de cursos gratuitos e acessíveis onl…" at bounding box center [376, 140] width 367 height 148
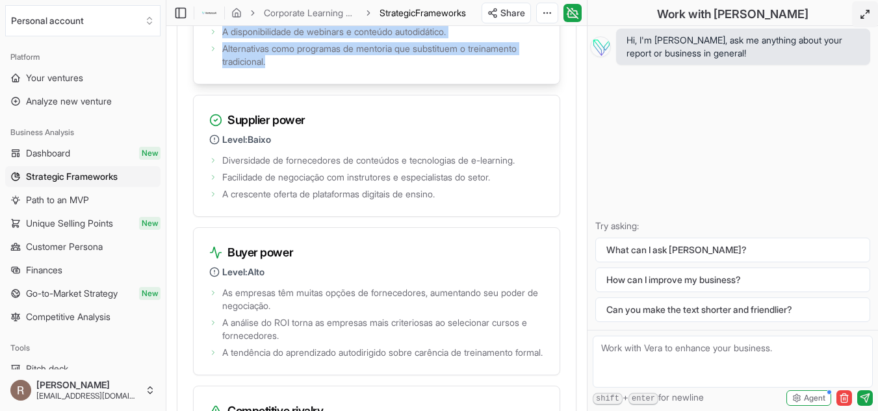
scroll to position [2728, 0]
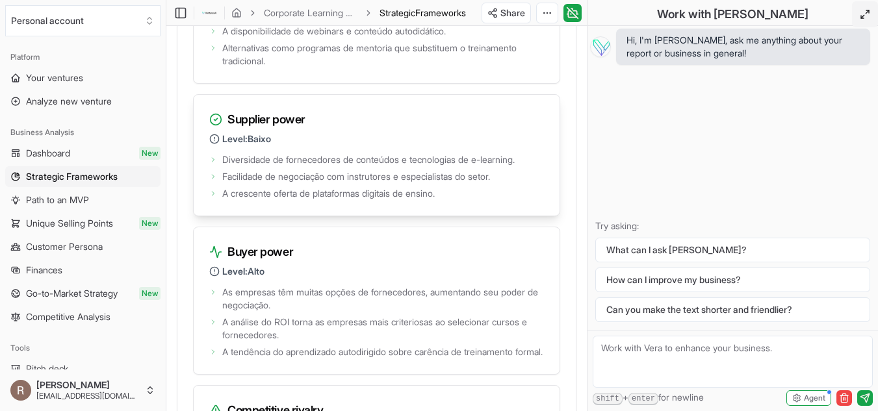
click at [246, 200] on ul "Diversidade de fornecedores de conteúdos e tecnologias de e-learning. Facilidad…" at bounding box center [376, 175] width 335 height 49
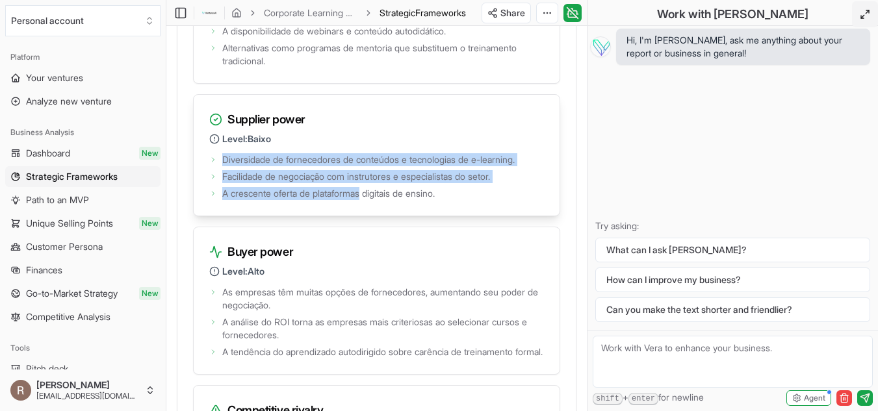
drag, startPoint x: 222, startPoint y: 230, endPoint x: 369, endPoint y: 269, distance: 151.9
click at [369, 216] on div "Diversidade de fornecedores de conteúdos e tecnologias de e-learning. Facilidad…" at bounding box center [377, 183] width 366 height 65
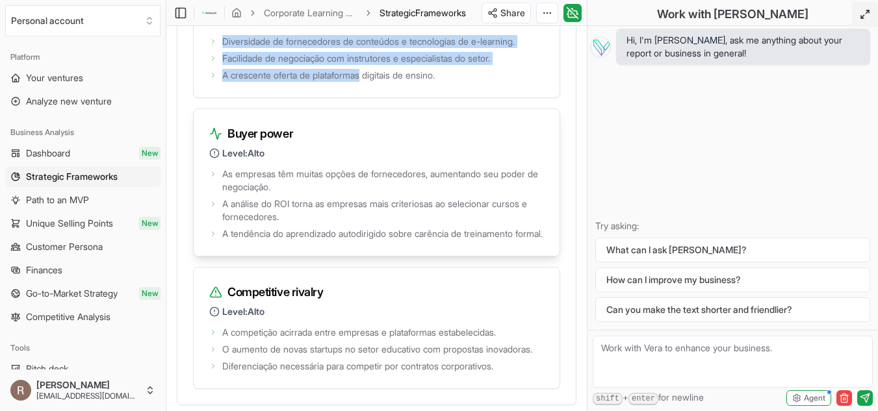
scroll to position [2858, 0]
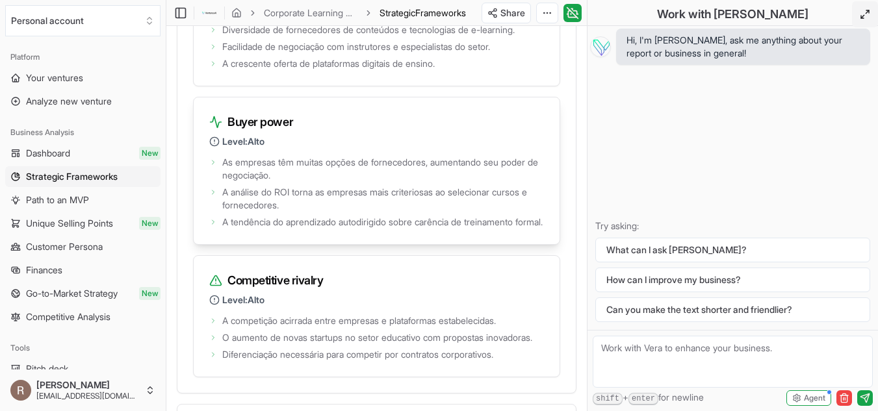
click at [251, 153] on div "Buyer power Level: Alto" at bounding box center [377, 125] width 366 height 56
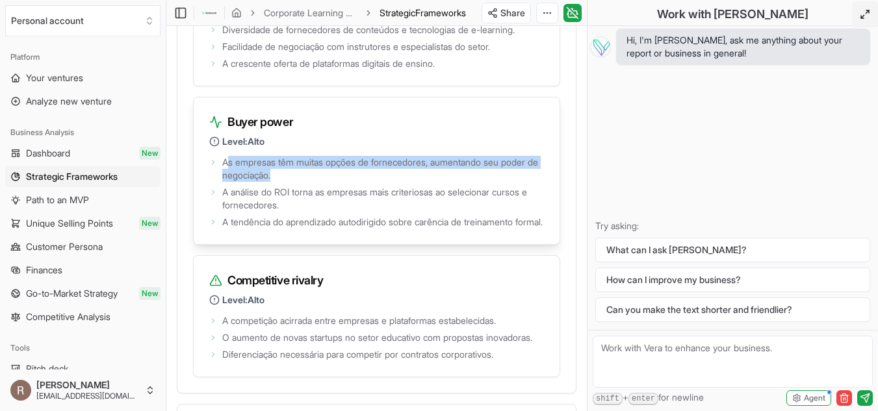
drag, startPoint x: 229, startPoint y: 233, endPoint x: 434, endPoint y: 238, distance: 204.7
click at [434, 182] on span "As empresas têm muitas opções de fornecedores, aumentando seu poder de negociaç…" at bounding box center [383, 169] width 322 height 26
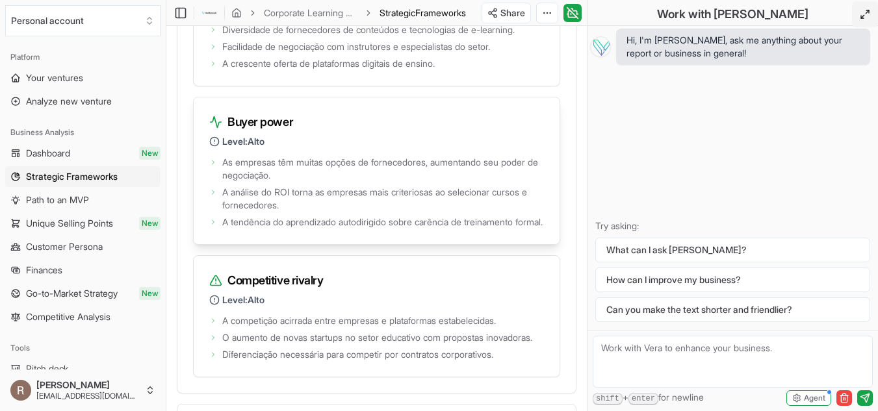
click at [261, 212] on span "A análise do ROI torna as empresas mais criteriosas ao selecionar cursos e forn…" at bounding box center [383, 199] width 322 height 26
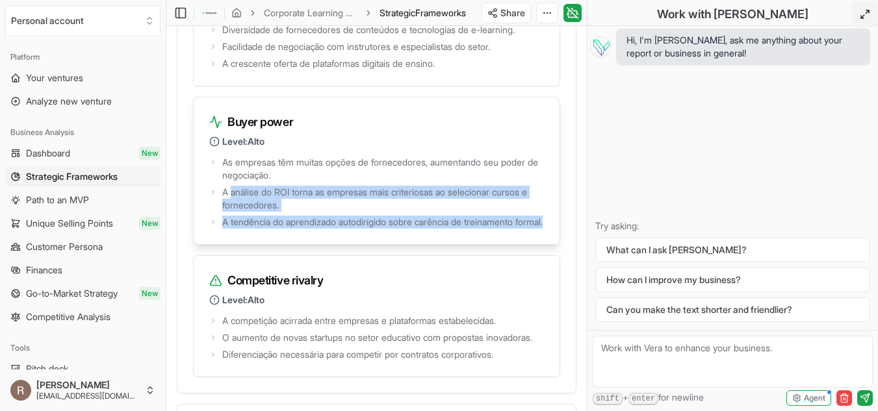
drag, startPoint x: 230, startPoint y: 262, endPoint x: 281, endPoint y: 308, distance: 68.6
click at [281, 229] on ul "As empresas têm muitas opções de fornecedores, aumentando seu poder de negociaç…" at bounding box center [376, 190] width 335 height 75
click at [254, 229] on span "A tendência do aprendizado autodirigido sobre carência de treinamento formal." at bounding box center [382, 222] width 320 height 13
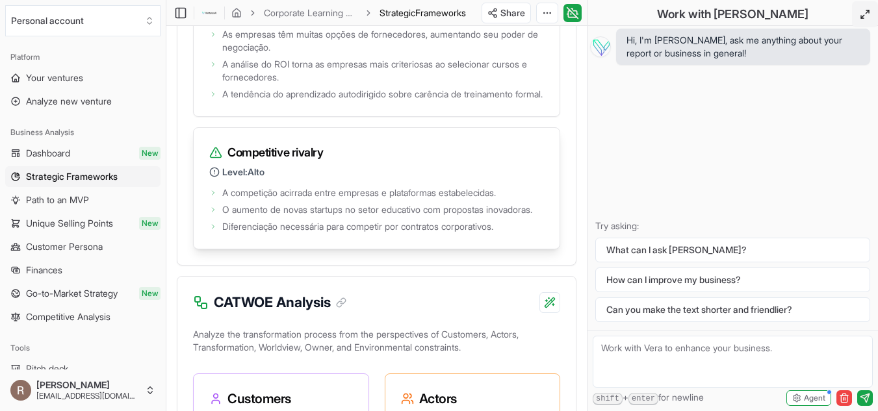
scroll to position [2988, 0]
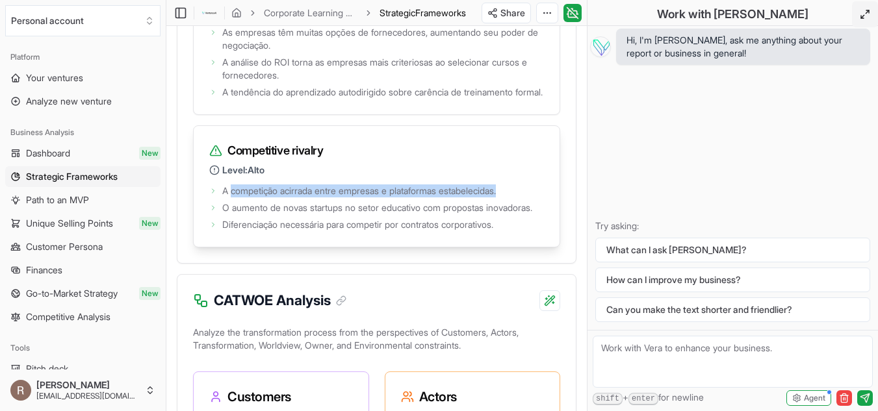
drag, startPoint x: 230, startPoint y: 273, endPoint x: 555, endPoint y: 273, distance: 325.5
click at [555, 247] on div "A competição acirrada entre empresas e plataformas estabelecidas. O aumento de …" at bounding box center [377, 214] width 366 height 65
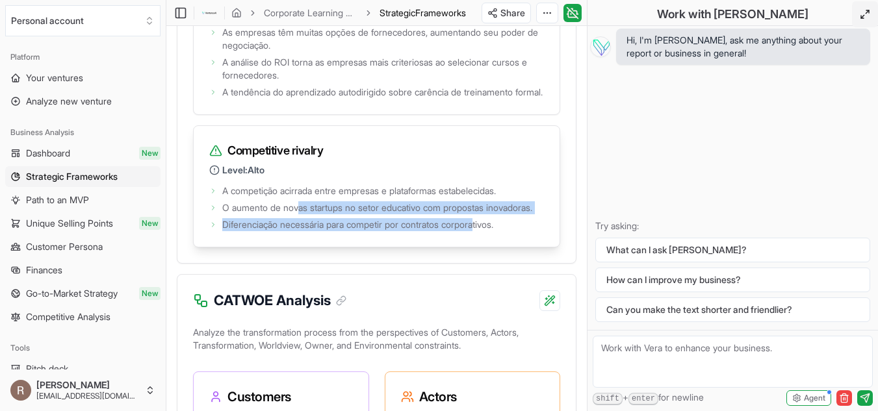
drag, startPoint x: 299, startPoint y: 290, endPoint x: 491, endPoint y: 325, distance: 194.7
click at [491, 231] on ul "A competição acirrada entre empresas e plataformas estabelecidas. O aumento de …" at bounding box center [376, 206] width 335 height 49
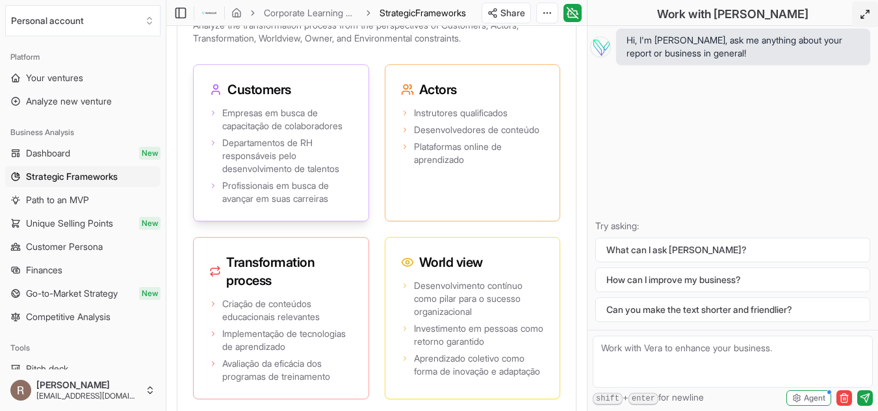
scroll to position [3313, 0]
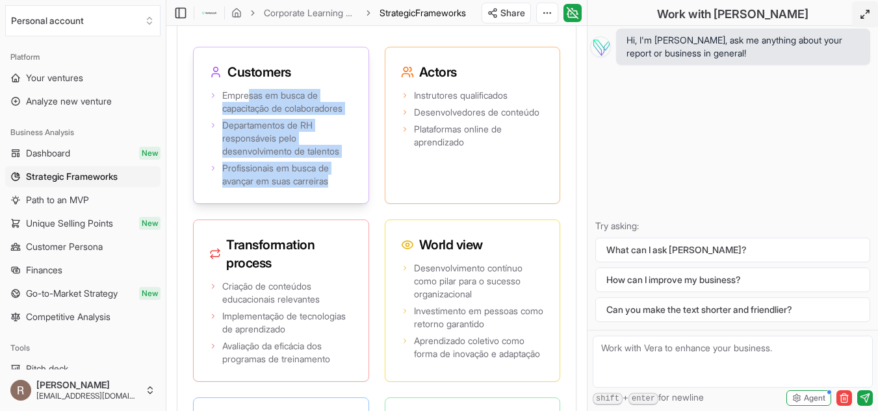
drag, startPoint x: 253, startPoint y: 194, endPoint x: 337, endPoint y: 290, distance: 126.6
click at [337, 188] on ul "Empresas em busca de capacitação de colaboradores Departamentos de RH responsáv…" at bounding box center [281, 138] width 144 height 99
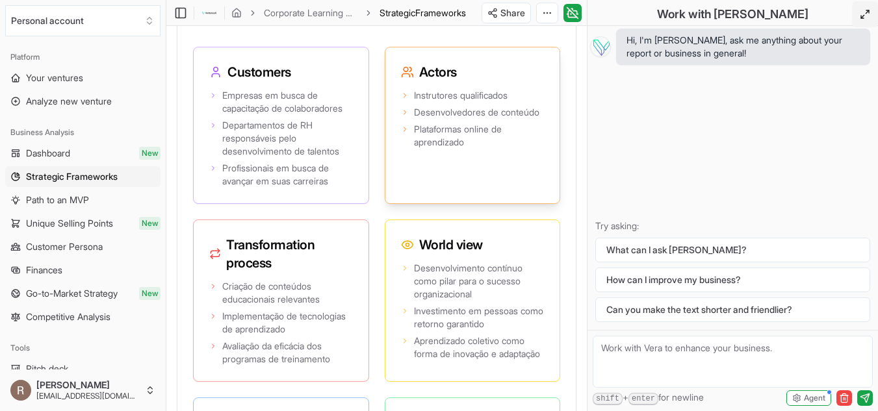
click at [430, 119] on span "Desenvolvedores de conteúdo" at bounding box center [476, 112] width 125 height 13
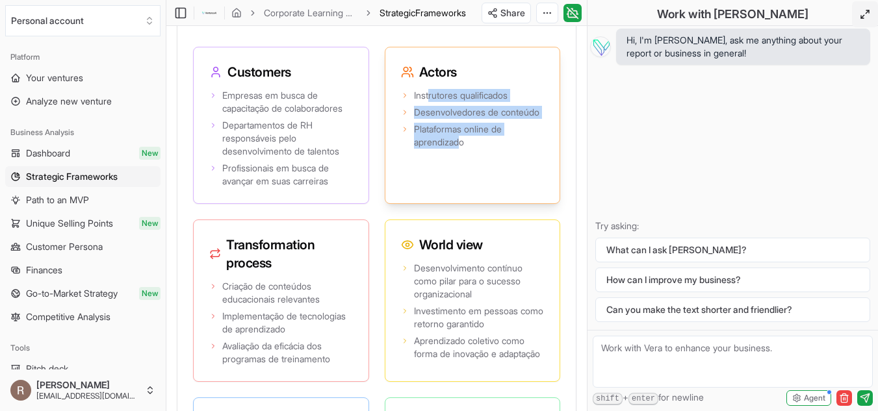
drag, startPoint x: 431, startPoint y: 192, endPoint x: 460, endPoint y: 268, distance: 81.4
click at [460, 203] on div "Instrutores qualificados Desenvolvedores de conteúdo Plataformas online de apre…" at bounding box center [472, 144] width 175 height 117
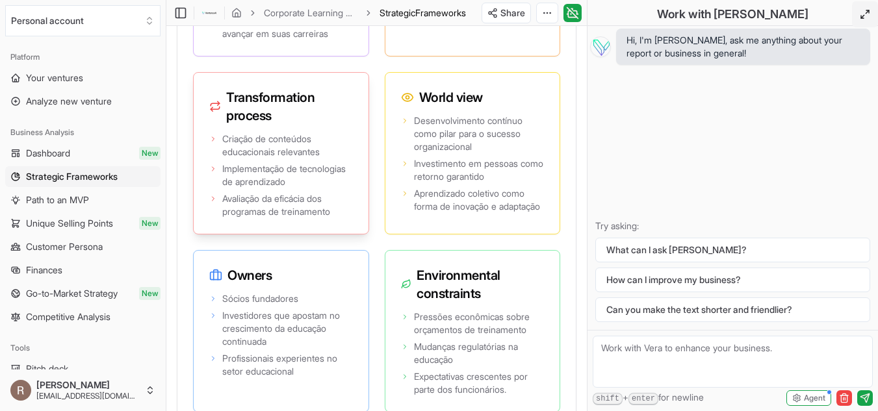
scroll to position [3508, 0]
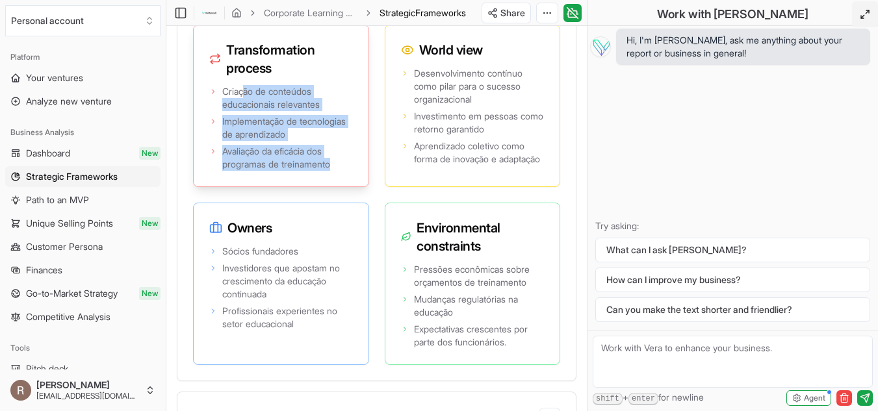
drag, startPoint x: 247, startPoint y: 197, endPoint x: 344, endPoint y: 277, distance: 125.9
click at [344, 171] on ul "Criação de conteúdos educacionais relevantes Implementação de tecnologias de ap…" at bounding box center [281, 128] width 144 height 86
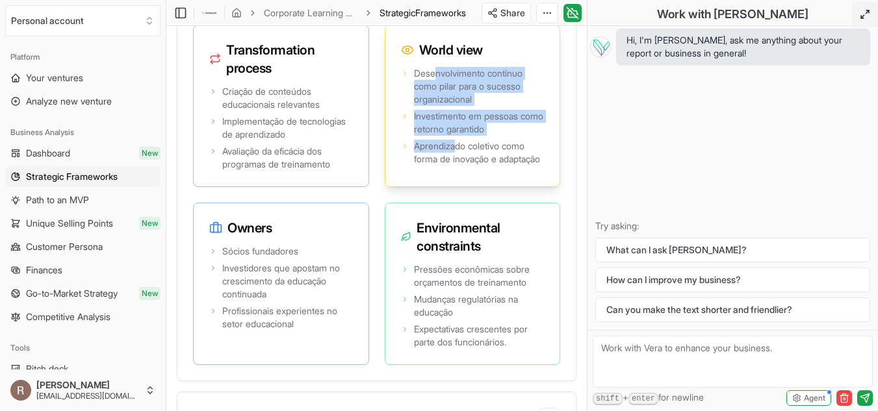
drag, startPoint x: 435, startPoint y: 177, endPoint x: 444, endPoint y: 245, distance: 68.9
click at [456, 166] on ul "Desenvolvimento contínuo como pilar para o sucesso organizacional Investimento …" at bounding box center [473, 116] width 144 height 99
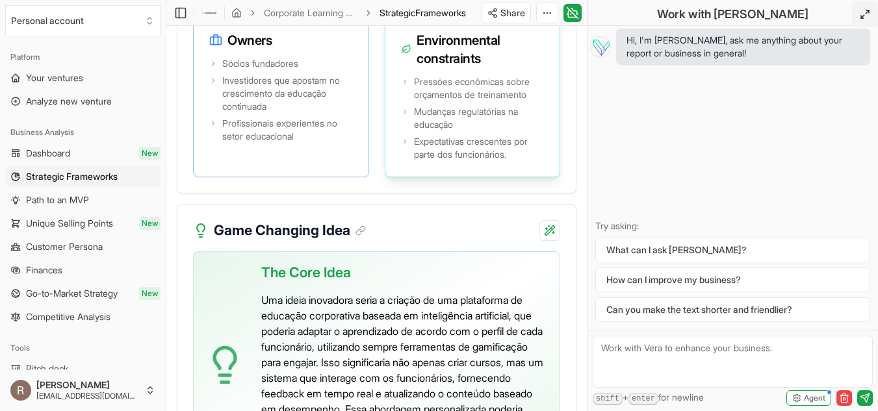
scroll to position [3703, 0]
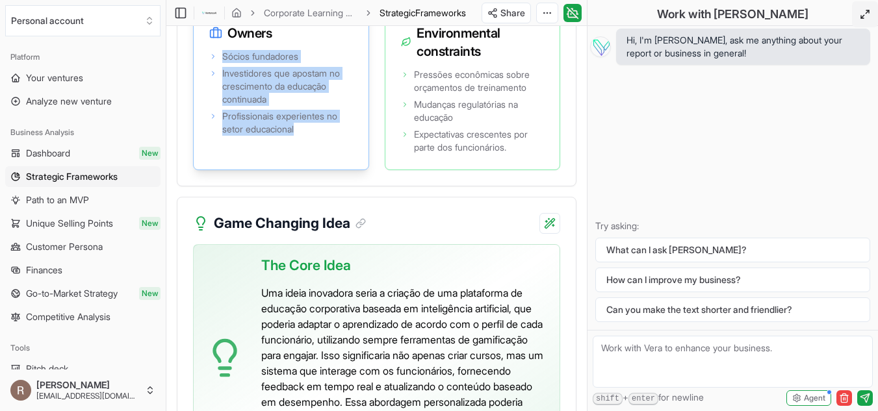
drag, startPoint x: 224, startPoint y: 169, endPoint x: 335, endPoint y: 256, distance: 140.6
click at [335, 170] on div "Sócios fundadores Investidores que apostam no crescimento da educação continuad…" at bounding box center [281, 108] width 175 height 122
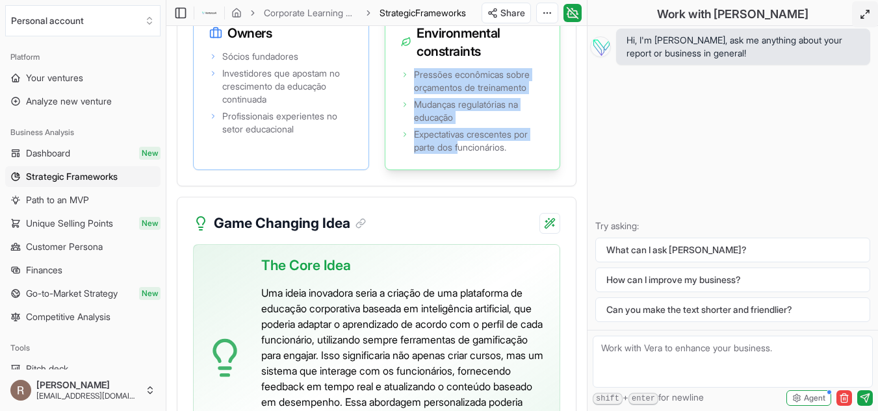
drag, startPoint x: 411, startPoint y: 184, endPoint x: 461, endPoint y: 266, distance: 96.5
click at [461, 154] on ul "Pressões econômicas sobre orçamentos de treinamento Mudanças regulatórias na ed…" at bounding box center [473, 111] width 144 height 86
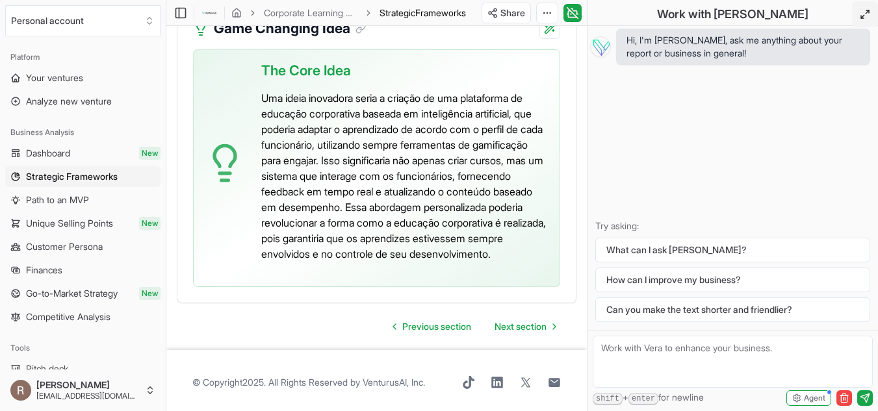
scroll to position [3963, 0]
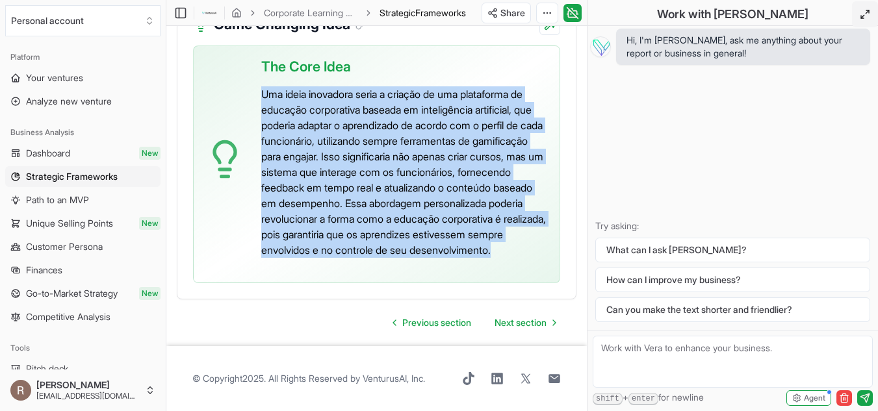
drag, startPoint x: 296, startPoint y: 135, endPoint x: 523, endPoint y: 314, distance: 289.2
click at [539, 272] on div "The Core Idea Uma ideia inovadora seria a criação de uma plataforma de educação…" at bounding box center [405, 159] width 288 height 226
click at [515, 322] on span "Next section" at bounding box center [520, 322] width 52 height 13
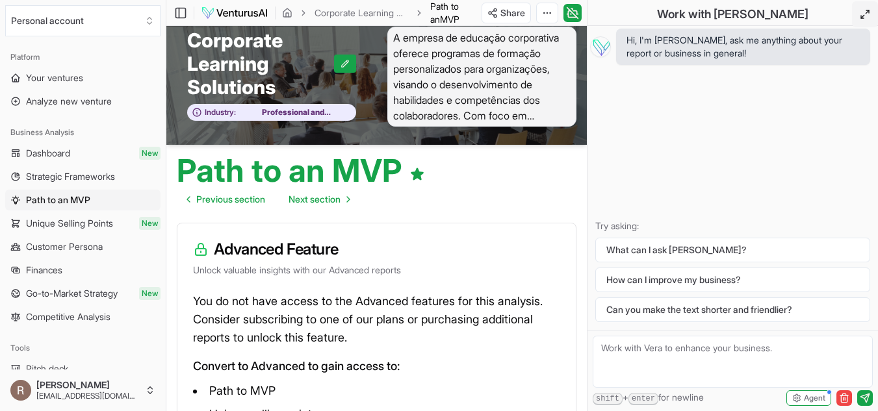
scroll to position [17, 0]
